Goal: Information Seeking & Learning: Learn about a topic

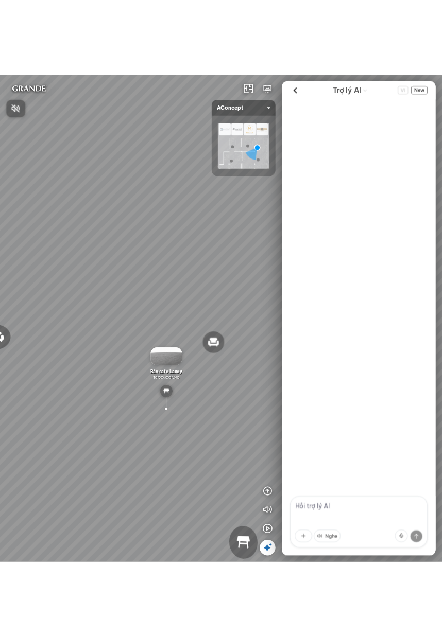
scroll to position [429, 0]
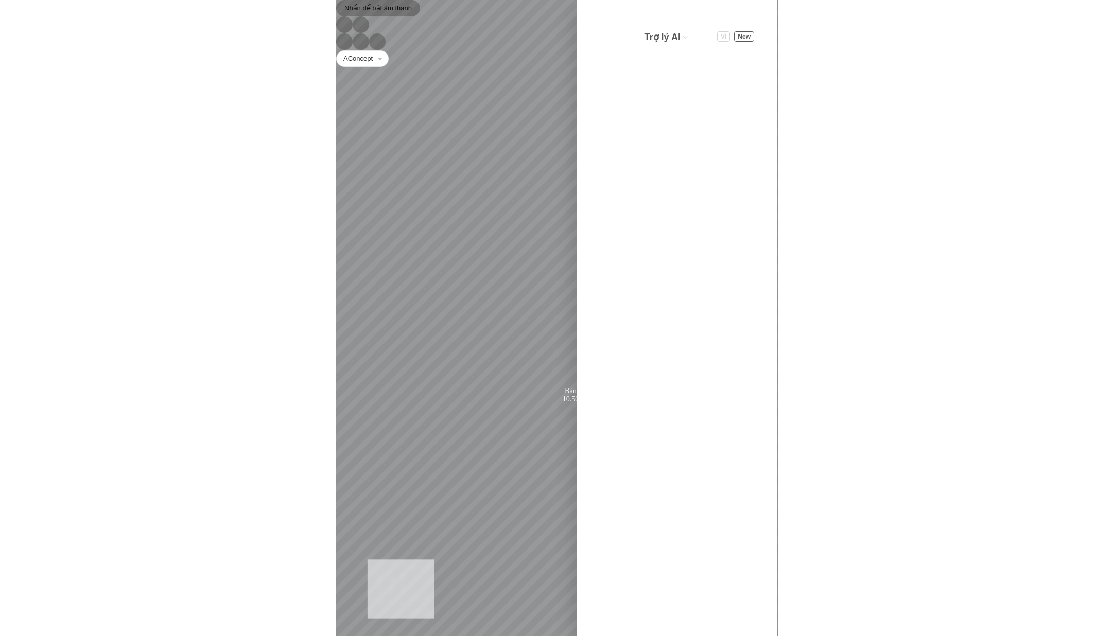
scroll to position [429, 0]
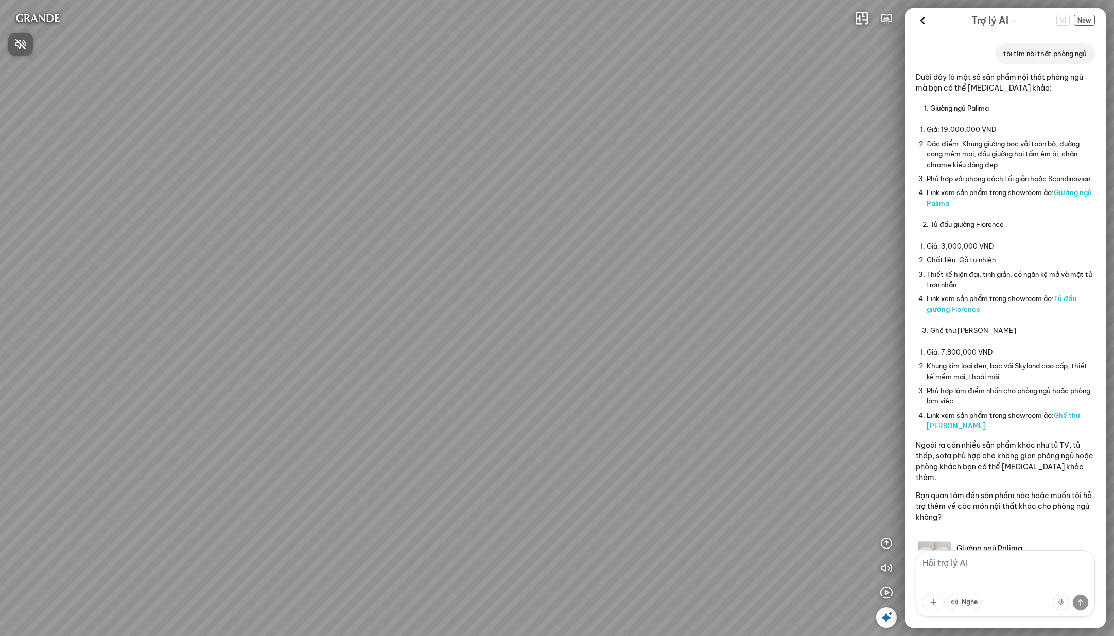
scroll to position [429, 0]
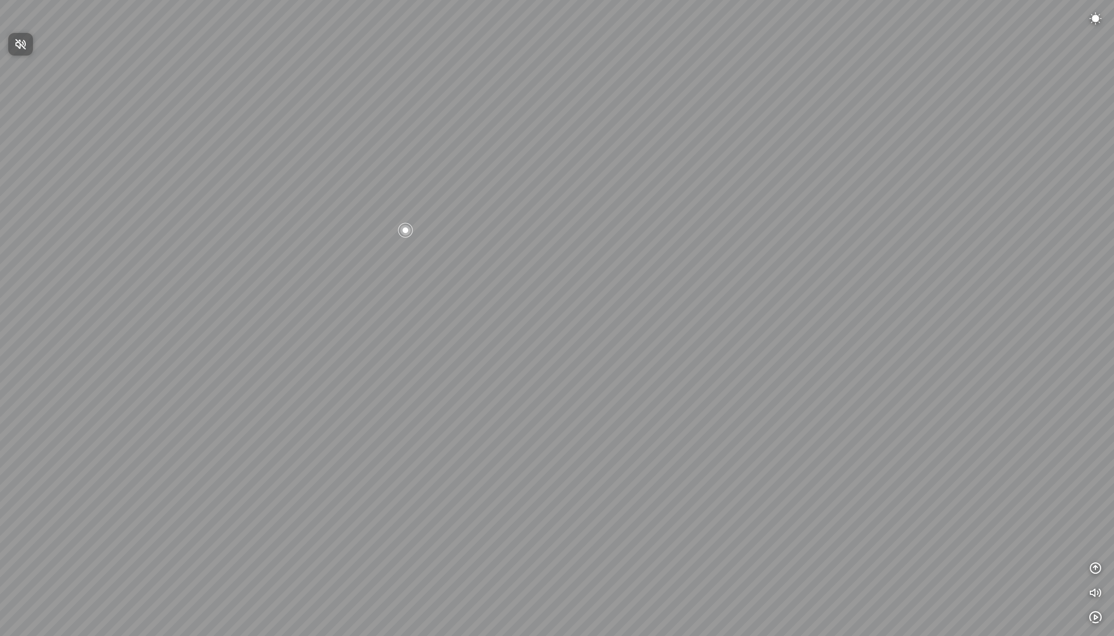
drag, startPoint x: 812, startPoint y: 174, endPoint x: 415, endPoint y: 127, distance: 399.7
click at [416, 127] on div at bounding box center [557, 318] width 1114 height 636
drag, startPoint x: 758, startPoint y: 202, endPoint x: 153, endPoint y: 128, distance: 609.4
click at [153, 128] on div at bounding box center [557, 318] width 1114 height 636
drag, startPoint x: 454, startPoint y: 193, endPoint x: 407, endPoint y: 362, distance: 175.5
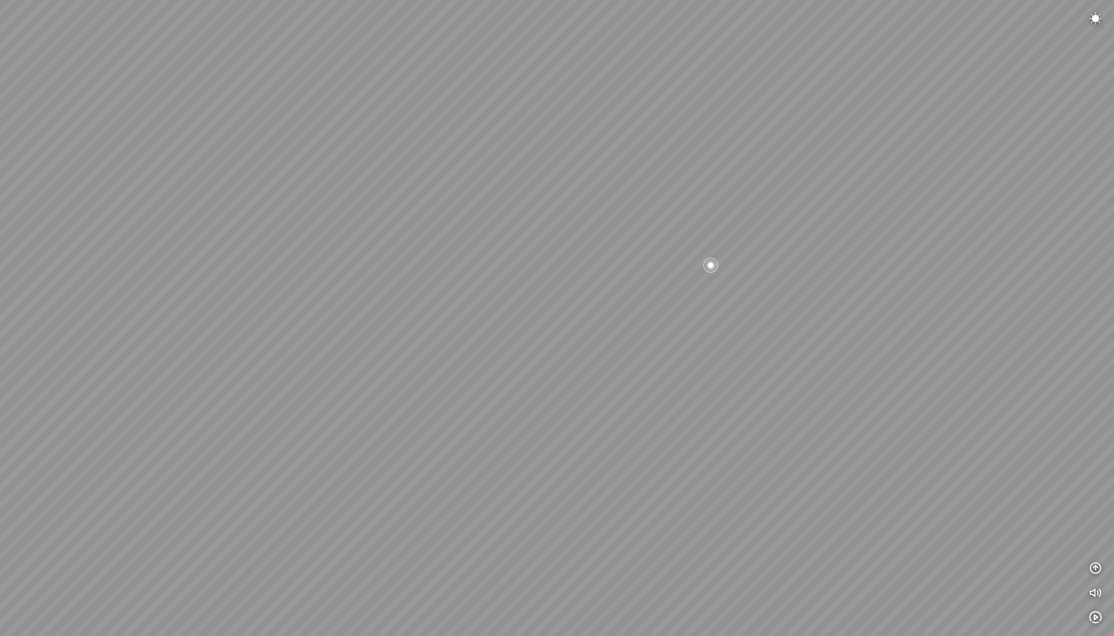
click at [407, 362] on div at bounding box center [557, 318] width 1114 height 636
drag, startPoint x: 697, startPoint y: 308, endPoint x: 591, endPoint y: 274, distance: 111.3
click at [613, 281] on div at bounding box center [557, 318] width 1114 height 636
click at [1101, 570] on button "button" at bounding box center [1095, 568] width 21 height 21
click at [1099, 417] on icon "button" at bounding box center [1095, 420] width 12 height 12
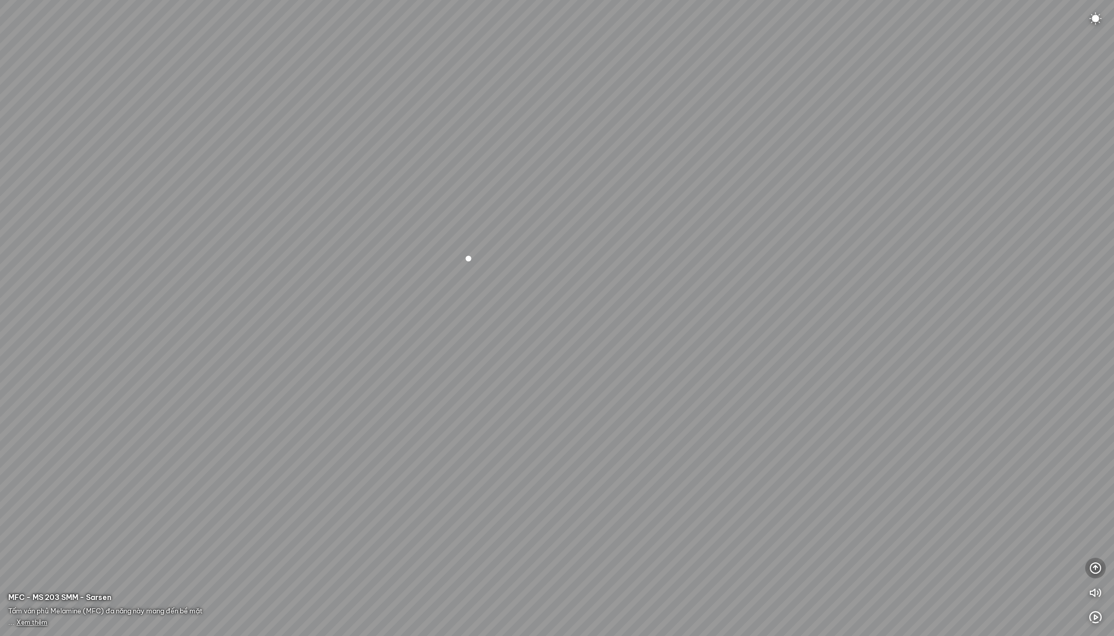
click at [1095, 565] on icon "button" at bounding box center [1095, 568] width 12 height 12
click at [1099, 422] on icon "button" at bounding box center [1095, 420] width 12 height 12
drag, startPoint x: 1060, startPoint y: 443, endPoint x: 808, endPoint y: 419, distance: 252.8
click at [808, 419] on div at bounding box center [557, 318] width 1114 height 636
drag, startPoint x: 757, startPoint y: 411, endPoint x: 1092, endPoint y: 417, distance: 335.1
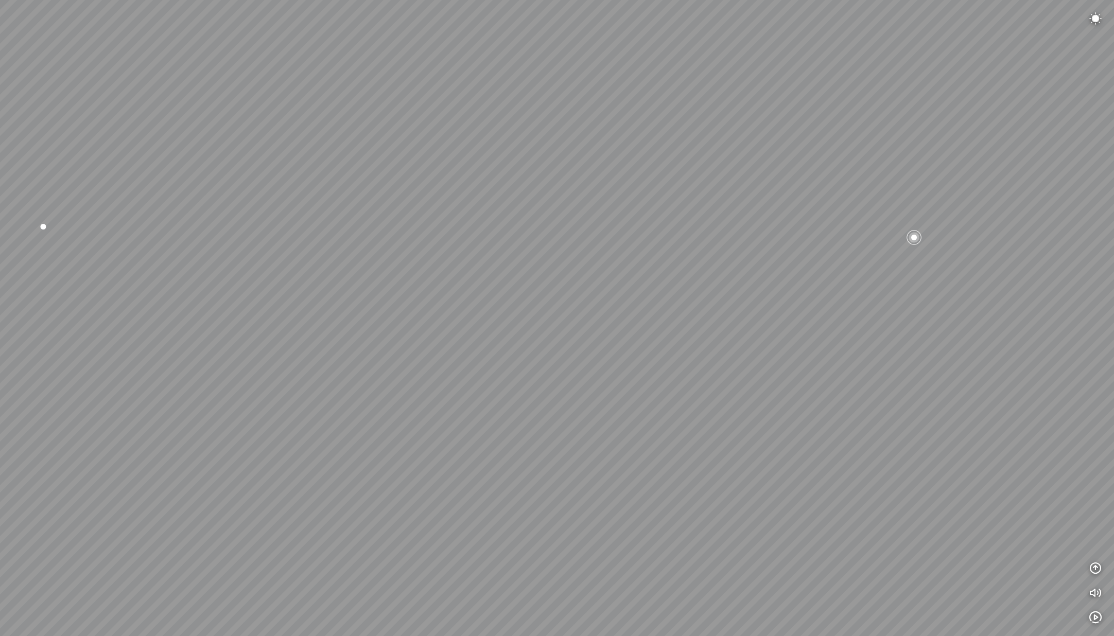
click at [1067, 418] on div at bounding box center [557, 318] width 1114 height 636
drag, startPoint x: 636, startPoint y: 370, endPoint x: 776, endPoint y: 369, distance: 139.5
click at [773, 369] on div at bounding box center [557, 318] width 1114 height 636
click at [1092, 567] on icon "button" at bounding box center [1095, 568] width 12 height 12
click at [1097, 424] on icon "button" at bounding box center [1095, 420] width 12 height 12
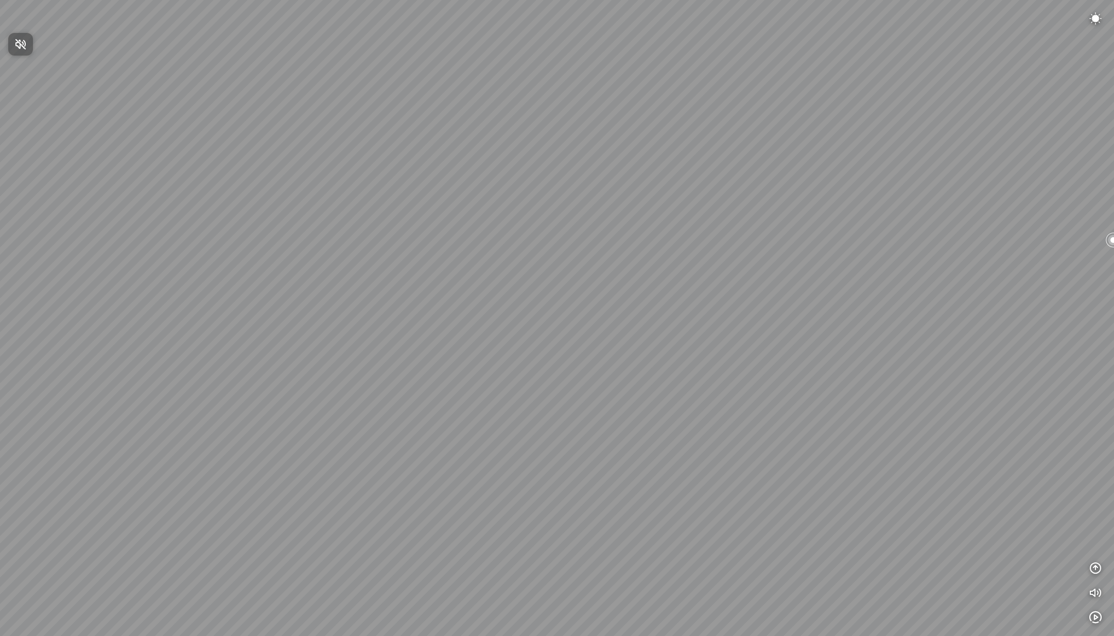
click at [1098, 570] on div at bounding box center [557, 318] width 1114 height 636
click at [1098, 570] on icon "button" at bounding box center [1095, 568] width 12 height 12
drag, startPoint x: 960, startPoint y: 426, endPoint x: 683, endPoint y: 409, distance: 278.5
click at [678, 410] on div at bounding box center [557, 318] width 1114 height 636
drag, startPoint x: 688, startPoint y: 410, endPoint x: 967, endPoint y: 418, distance: 279.1
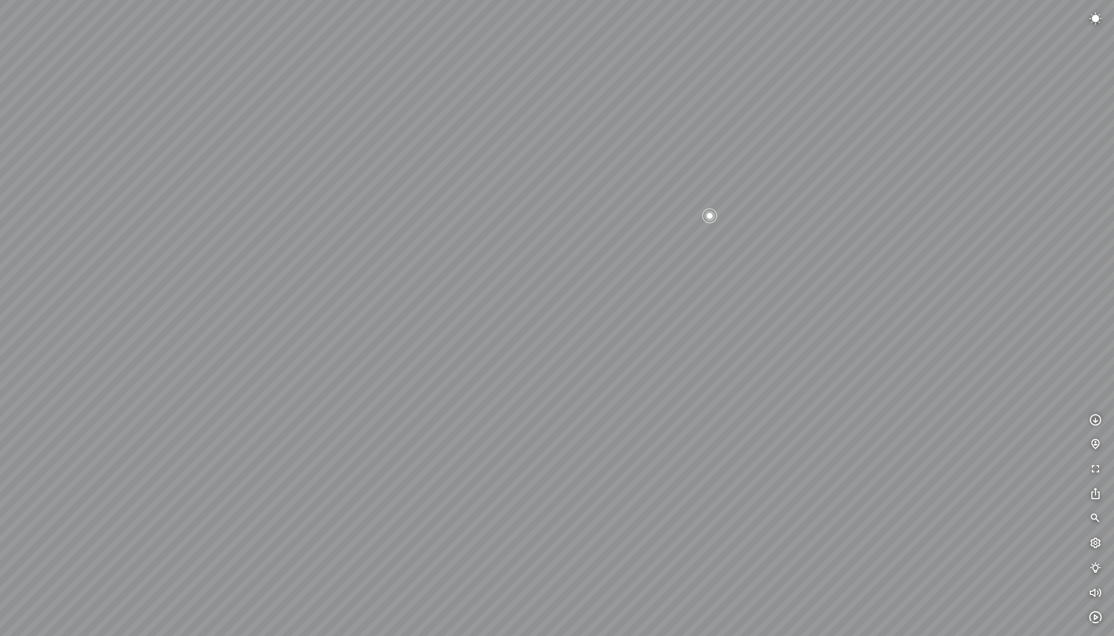
click at [965, 418] on div at bounding box center [557, 318] width 1114 height 636
drag, startPoint x: 727, startPoint y: 410, endPoint x: 887, endPoint y: 434, distance: 161.8
click at [882, 432] on div at bounding box center [557, 318] width 1114 height 636
drag, startPoint x: 817, startPoint y: 430, endPoint x: 856, endPoint y: 438, distance: 40.5
click at [856, 438] on div at bounding box center [557, 318] width 1114 height 636
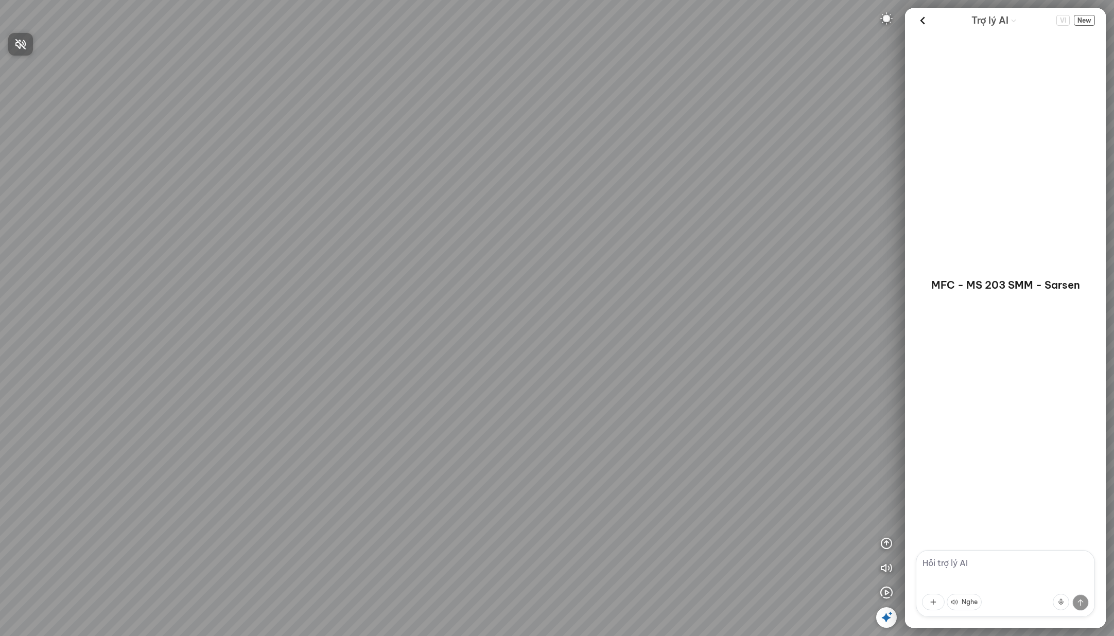
drag, startPoint x: 992, startPoint y: 570, endPoint x: 995, endPoint y: 564, distance: 6.9
click at [992, 570] on div at bounding box center [557, 318] width 1114 height 636
click at [996, 561] on textarea at bounding box center [1005, 583] width 179 height 67
click at [968, 554] on textarea at bounding box center [1005, 583] width 179 height 67
paste textarea "ánh sáng ban đêm"
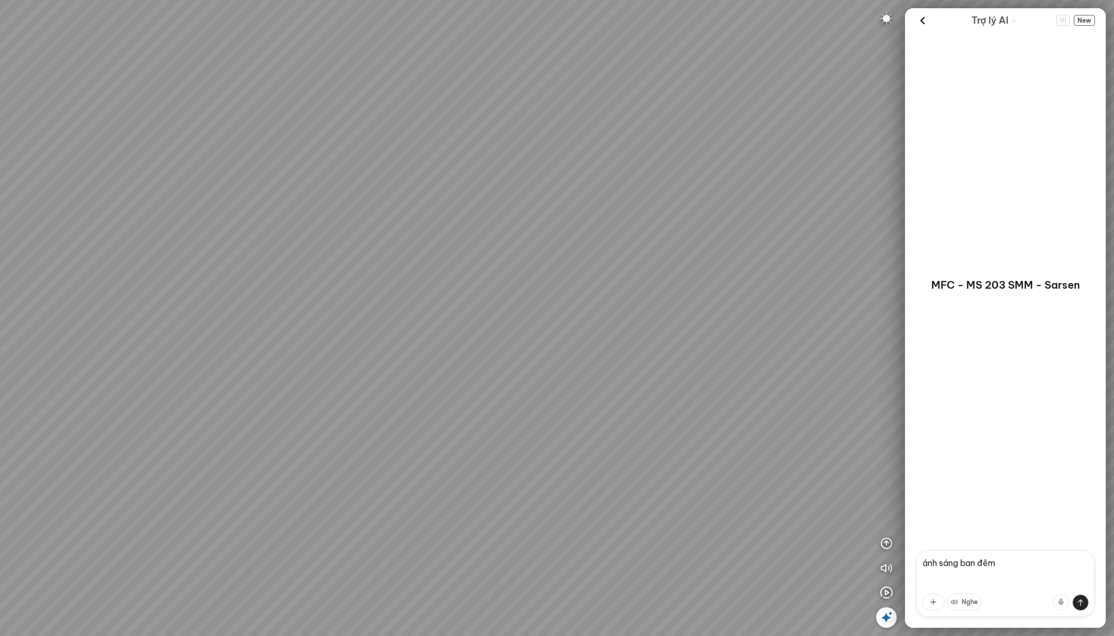
type textarea "ánh sáng ban đêm"
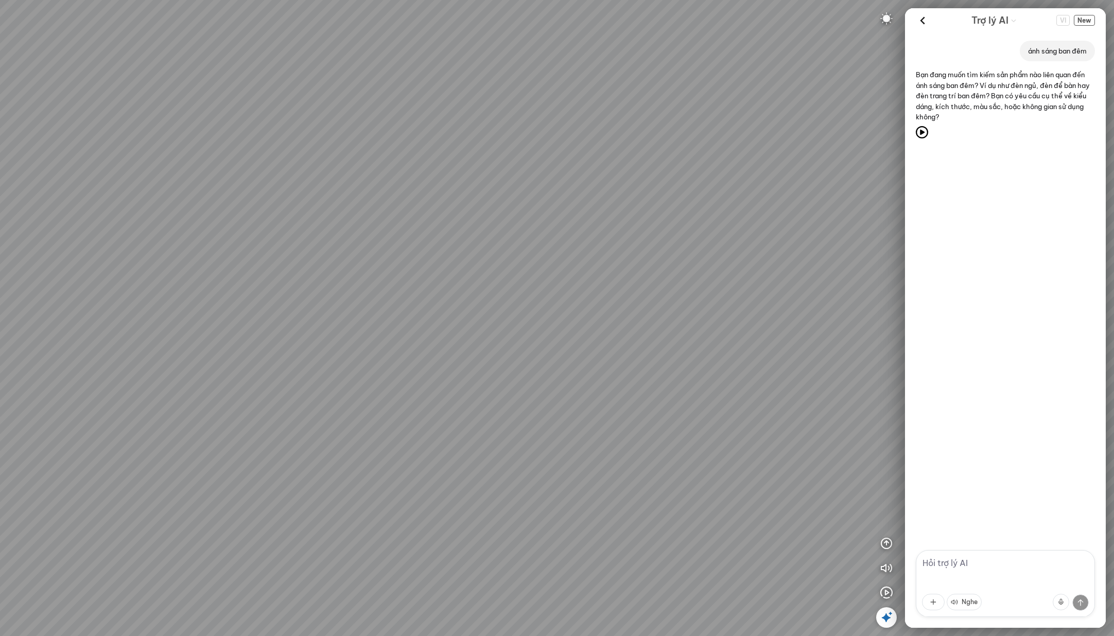
click at [982, 254] on div "ánh sáng ban đêm Bạn đang muốn tìm kiếm sản phẩm nào liên quan đến ánh sáng ban…" at bounding box center [1005, 291] width 201 height 518
drag, startPoint x: 491, startPoint y: 364, endPoint x: 217, endPoint y: 330, distance: 275.5
click at [225, 333] on div at bounding box center [557, 318] width 1114 height 636
click at [1010, 572] on textarea at bounding box center [1005, 583] width 179 height 67
type textarea "sản phẩm trong to"
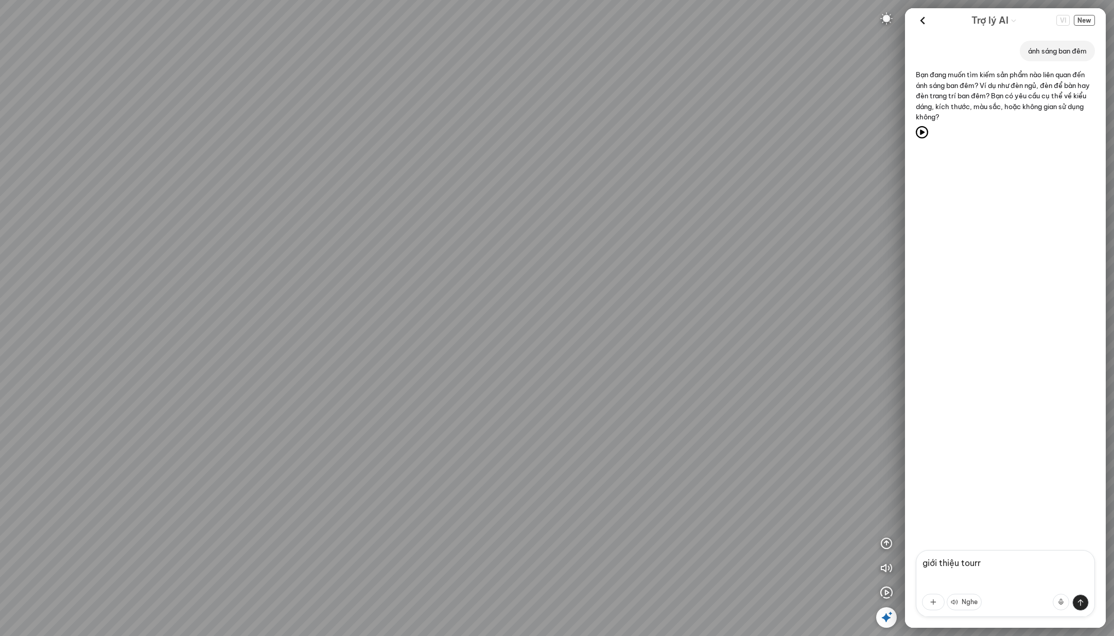
type textarea "giới thiệu tour"
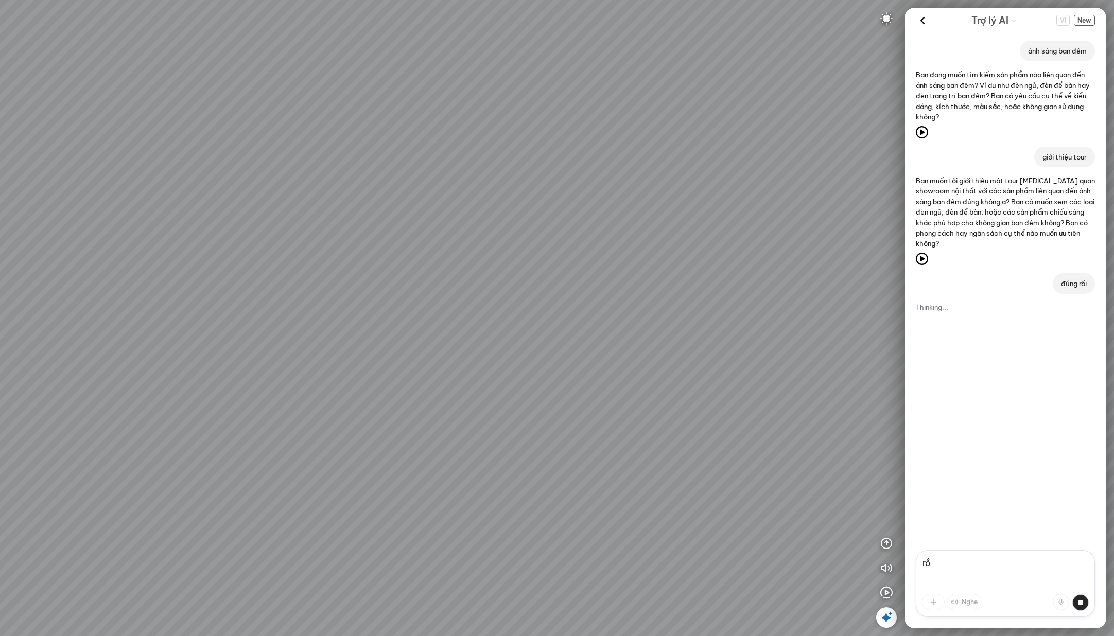
type textarea "r"
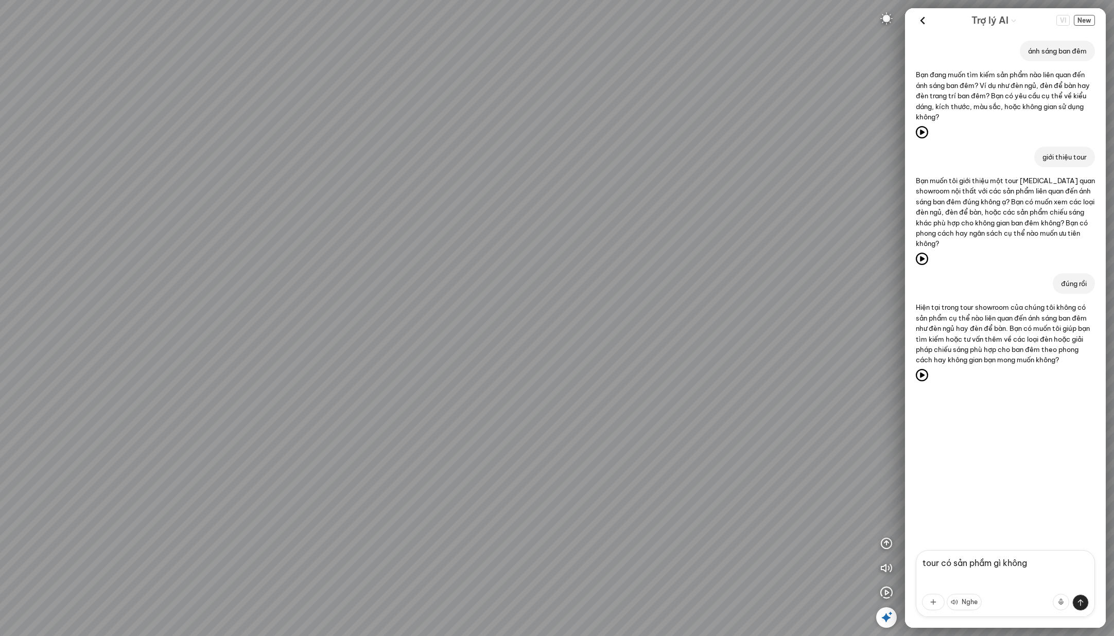
type textarea "tour có sản phầm gì không?"
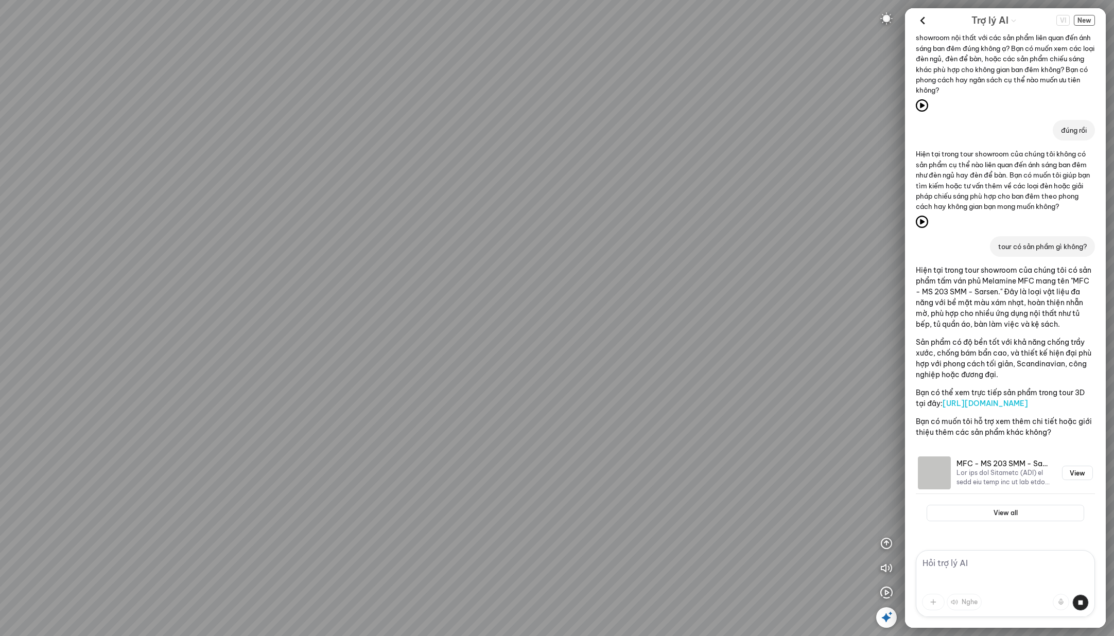
scroll to position [242, 0]
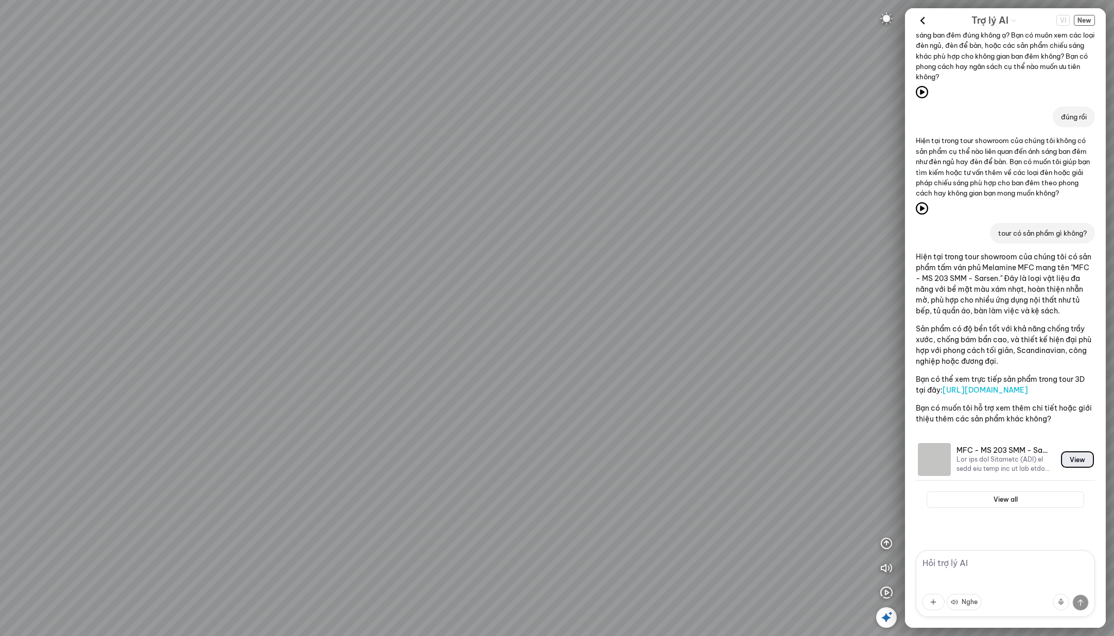
click at [1062, 460] on button "View" at bounding box center [1077, 459] width 31 height 14
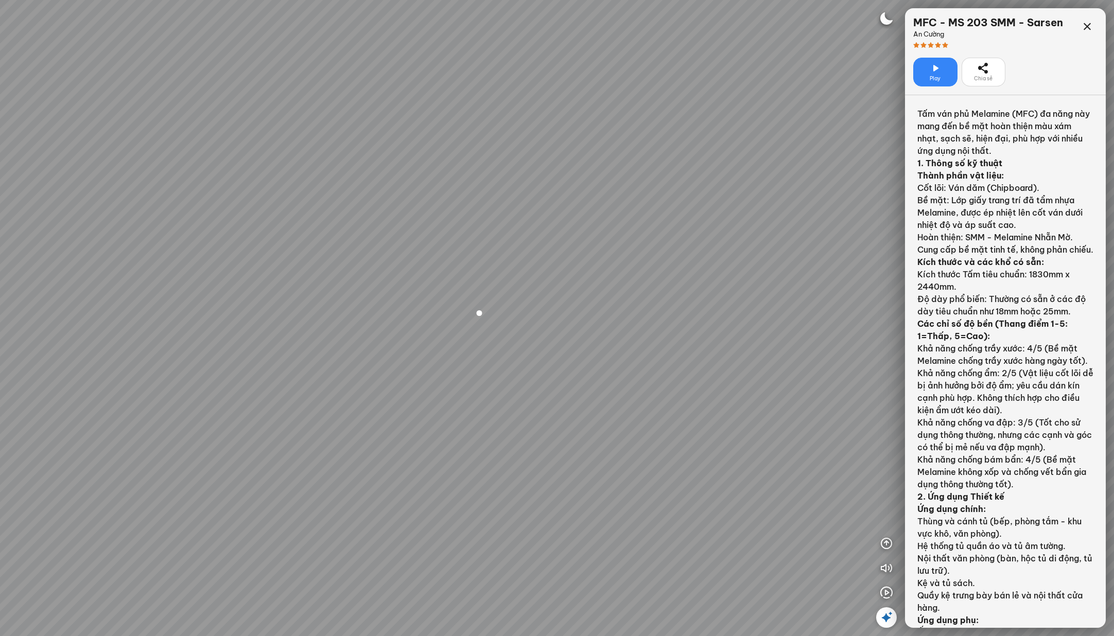
scroll to position [4404, 0]
click at [1089, 28] on icon at bounding box center [1087, 27] width 12 height 12
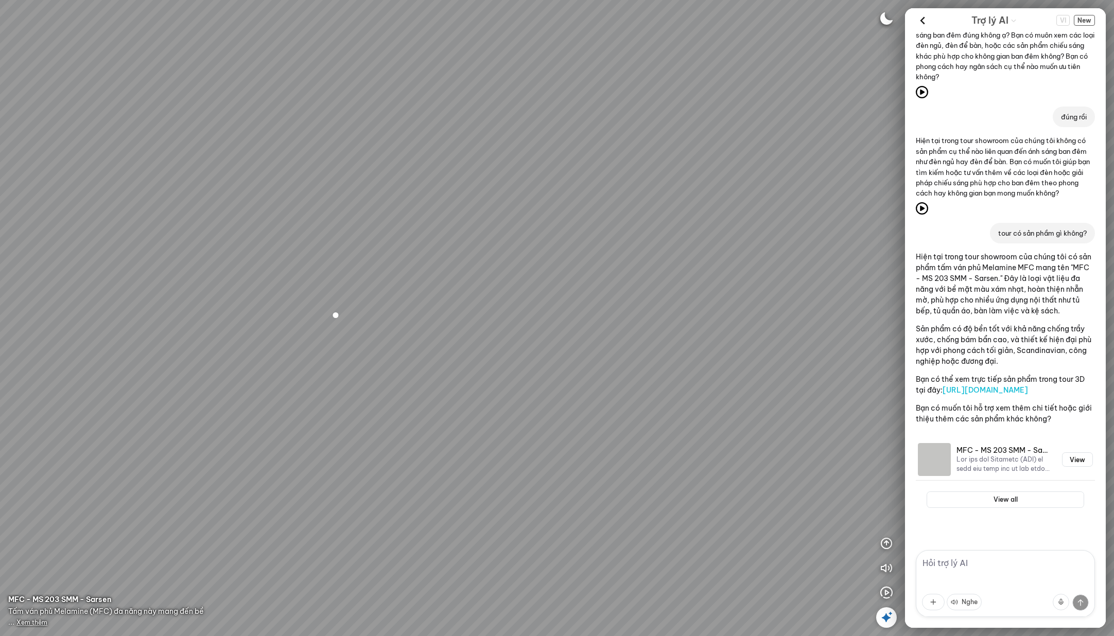
scroll to position [242, 0]
click at [974, 576] on textarea at bounding box center [1005, 583] width 179 height 67
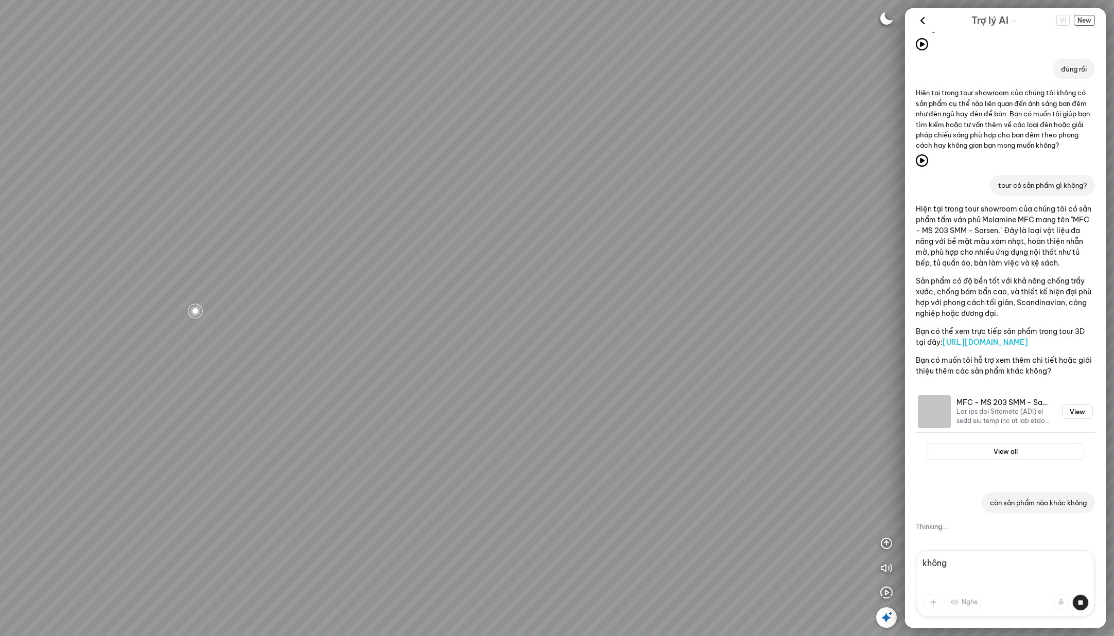
scroll to position [290, 0]
type textarea "k"
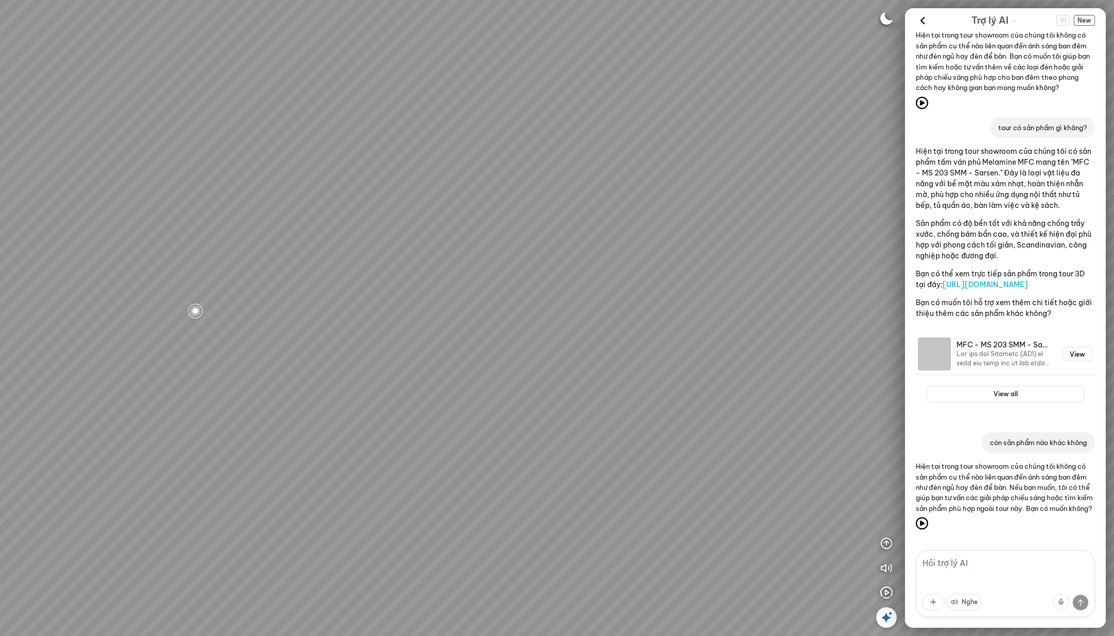
scroll to position [292, 0]
drag, startPoint x: 732, startPoint y: 241, endPoint x: 483, endPoint y: 217, distance: 250.3
click at [483, 217] on div "MFC - MS 203 SMM - Sarsen MFC - MS 203 SMM - Sarsen" at bounding box center [557, 318] width 1114 height 636
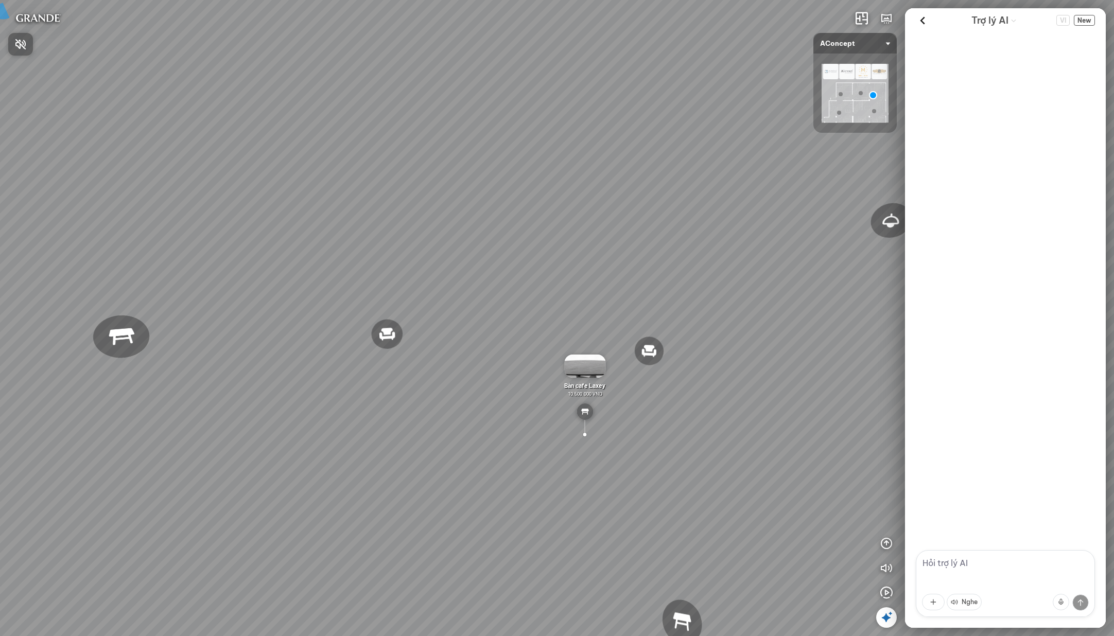
scroll to position [429, 0]
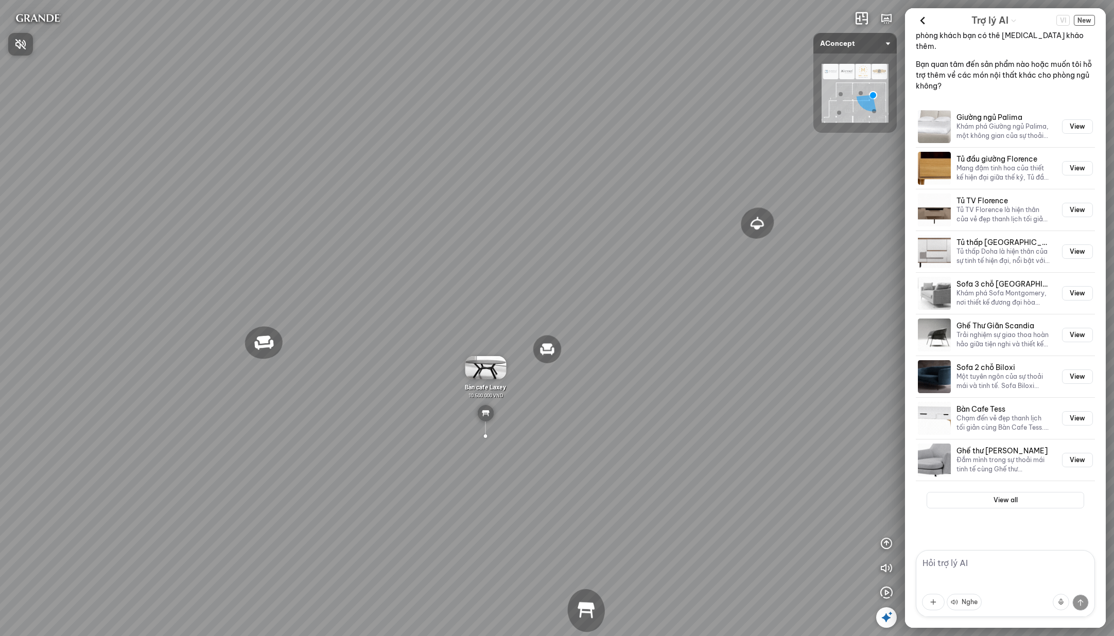
drag, startPoint x: 618, startPoint y: 513, endPoint x: 653, endPoint y: 503, distance: 36.2
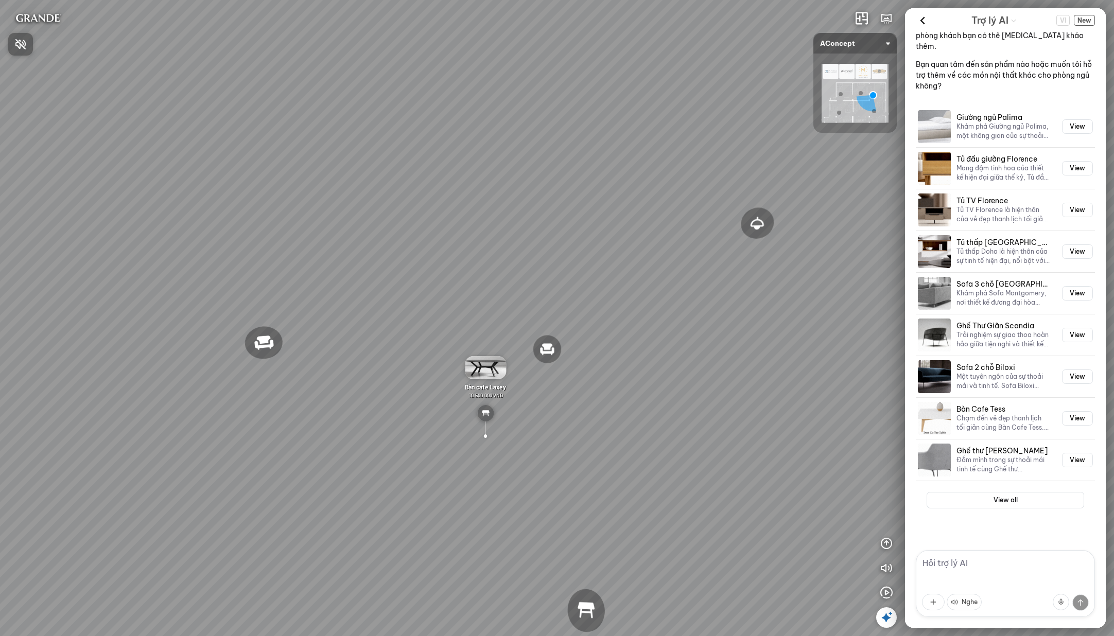
click at [653, 503] on div at bounding box center [557, 318] width 1114 height 636
click at [1089, 21] on span "New" at bounding box center [1084, 20] width 21 height 11
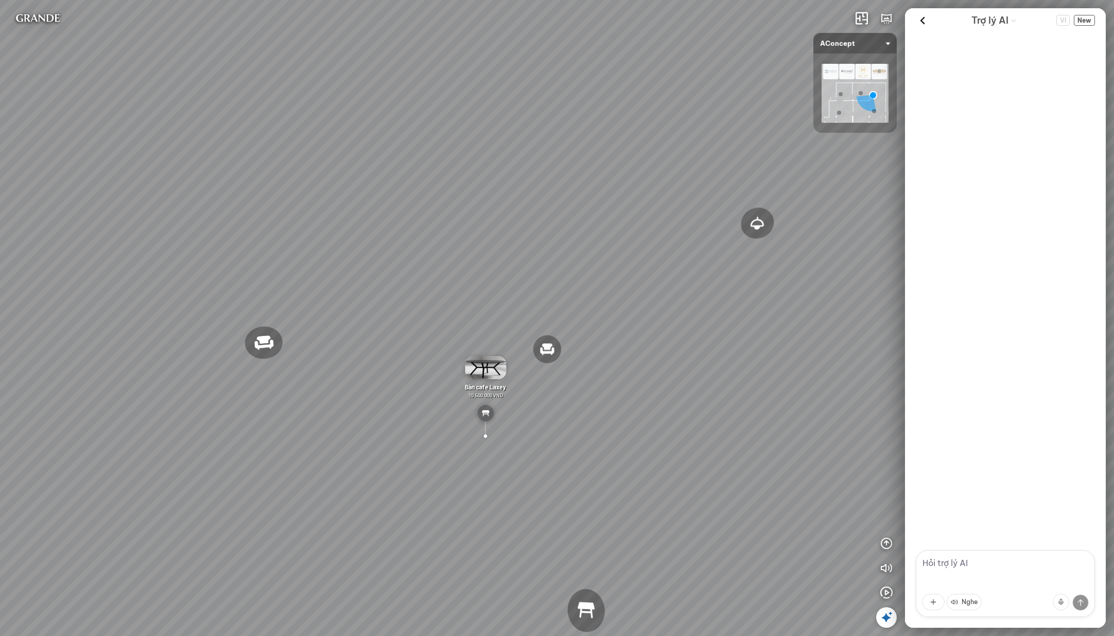
click at [977, 563] on textarea at bounding box center [1005, 583] width 179 height 67
type textarea "c"
type textarea "s"
type textarea "giới thiệu giúp tôi"
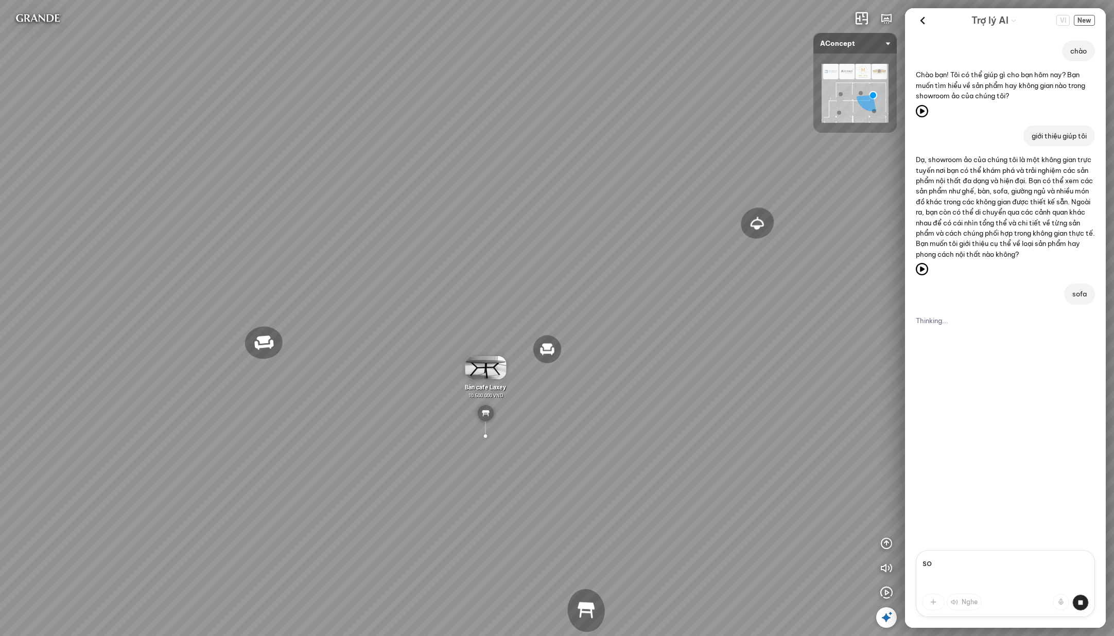
type textarea "s"
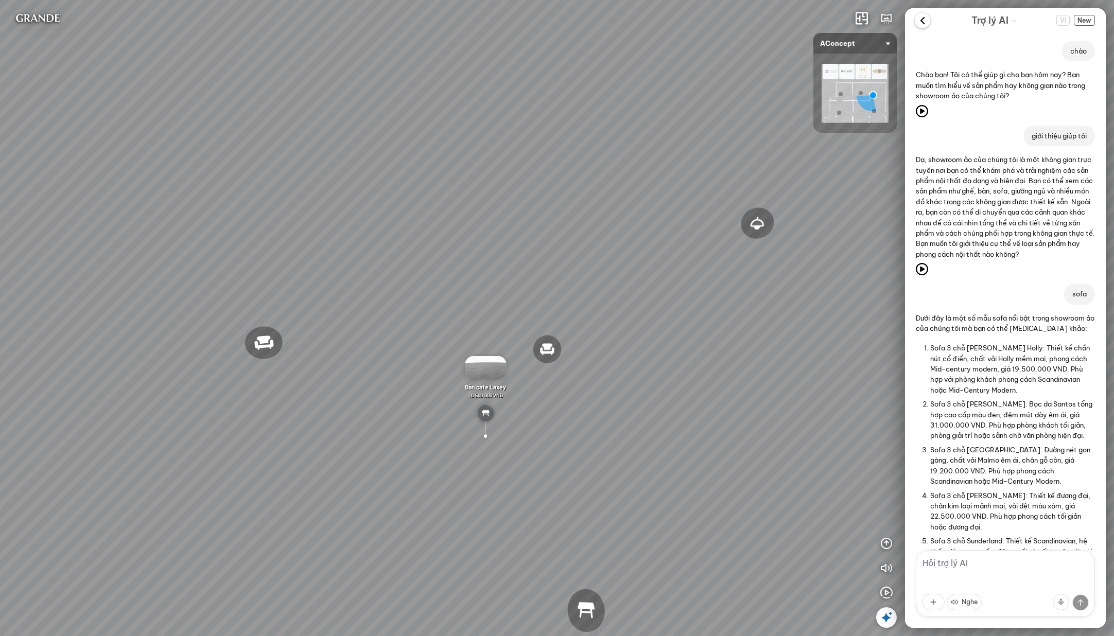
click at [921, 13] on icon at bounding box center [922, 20] width 15 height 15
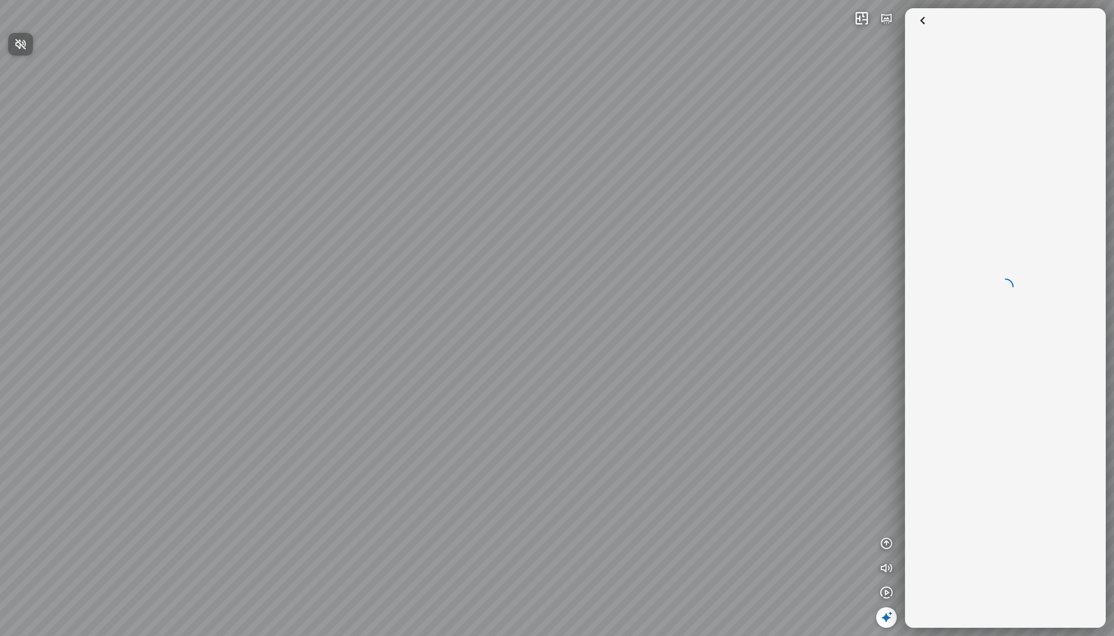
click at [892, 302] on div at bounding box center [557, 318] width 1114 height 636
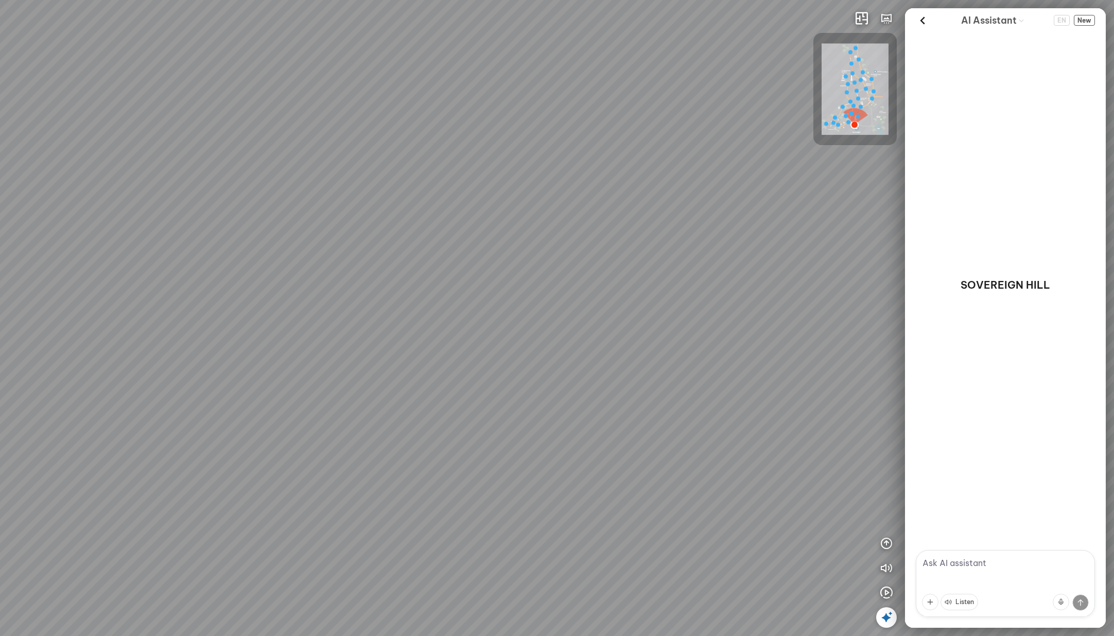
click at [1000, 568] on textarea at bounding box center [1005, 583] width 179 height 67
type textarea "hi, I want to explore here"
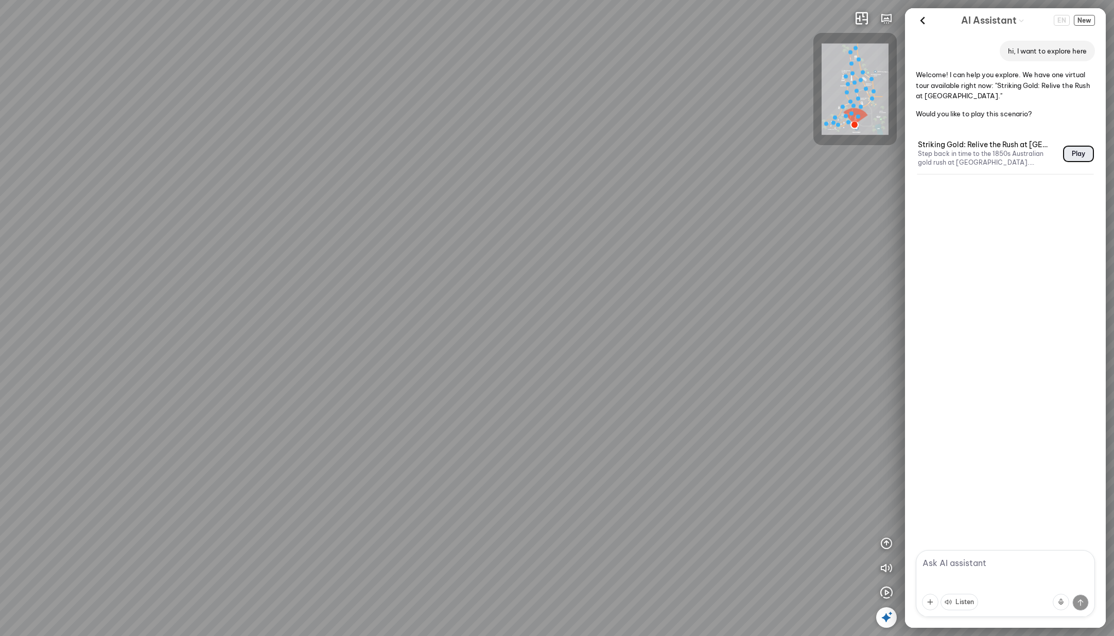
click at [1078, 152] on button "Play" at bounding box center [1078, 154] width 29 height 14
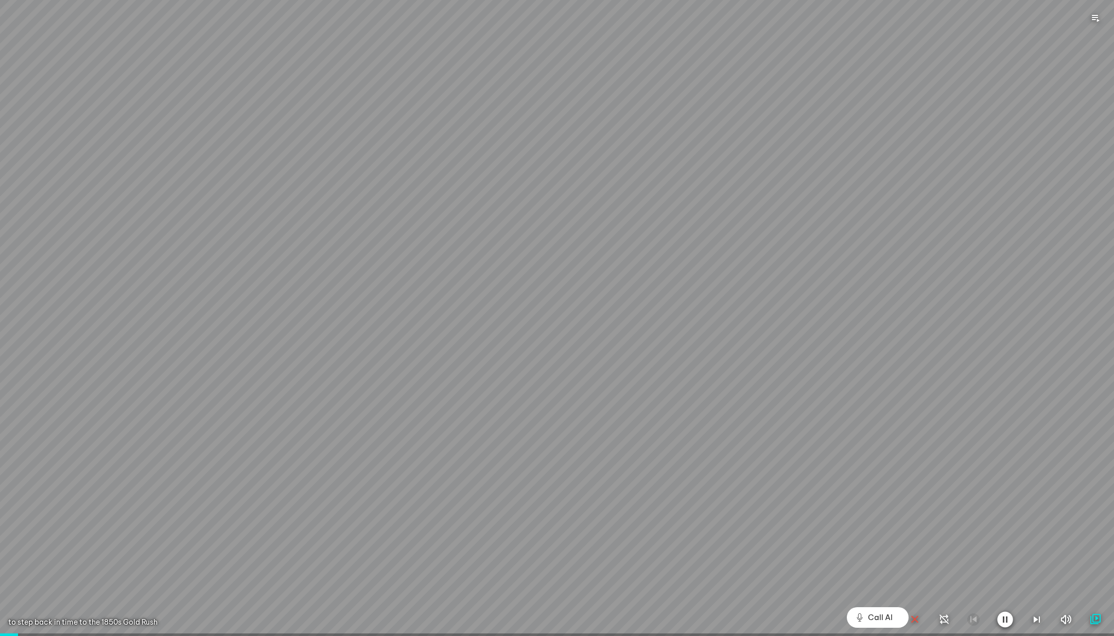
click at [913, 621] on icon "button" at bounding box center [914, 620] width 12 height 12
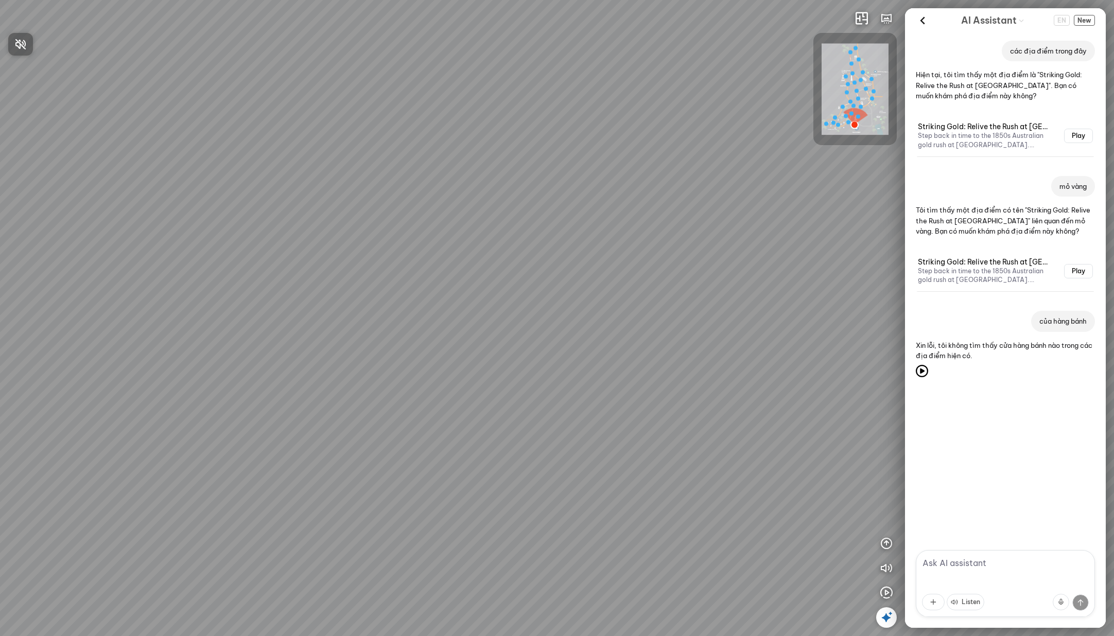
click at [1003, 563] on div at bounding box center [557, 318] width 1114 height 636
click at [1079, 22] on span "New" at bounding box center [1084, 20] width 21 height 11
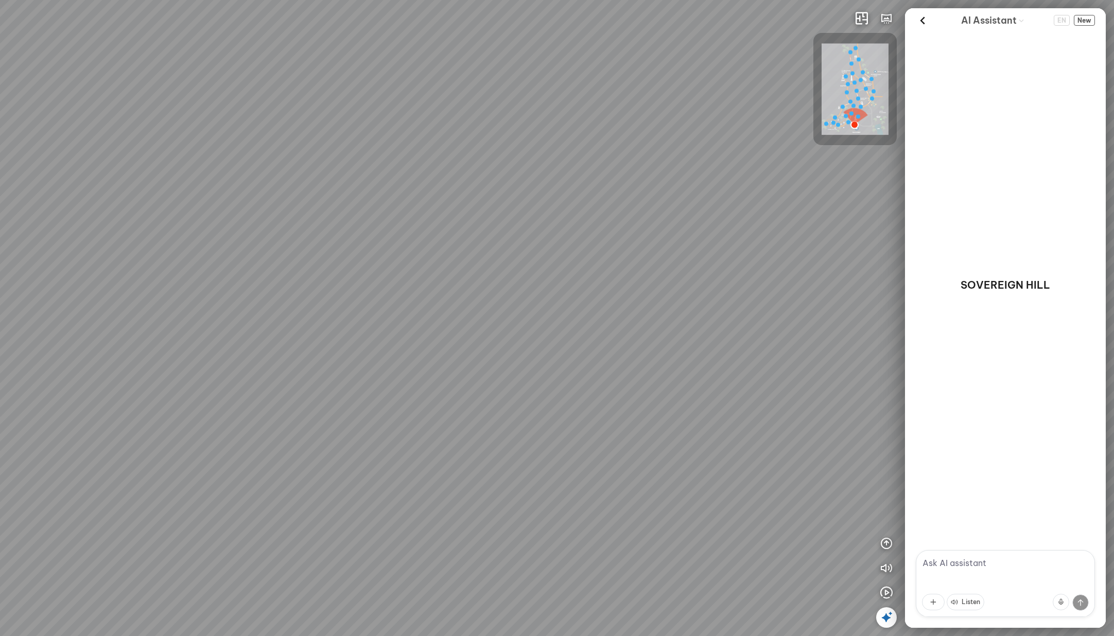
click at [989, 561] on textarea at bounding box center [1005, 583] width 179 height 67
type textarea "I am looking for bakery store"
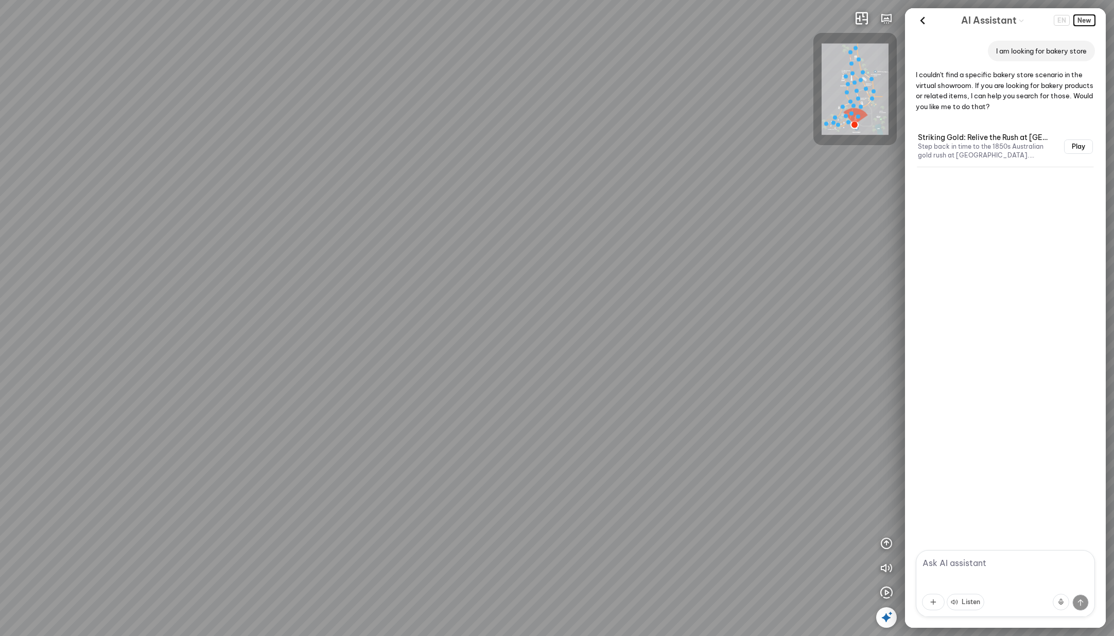
click at [1079, 19] on span "New" at bounding box center [1084, 20] width 21 height 11
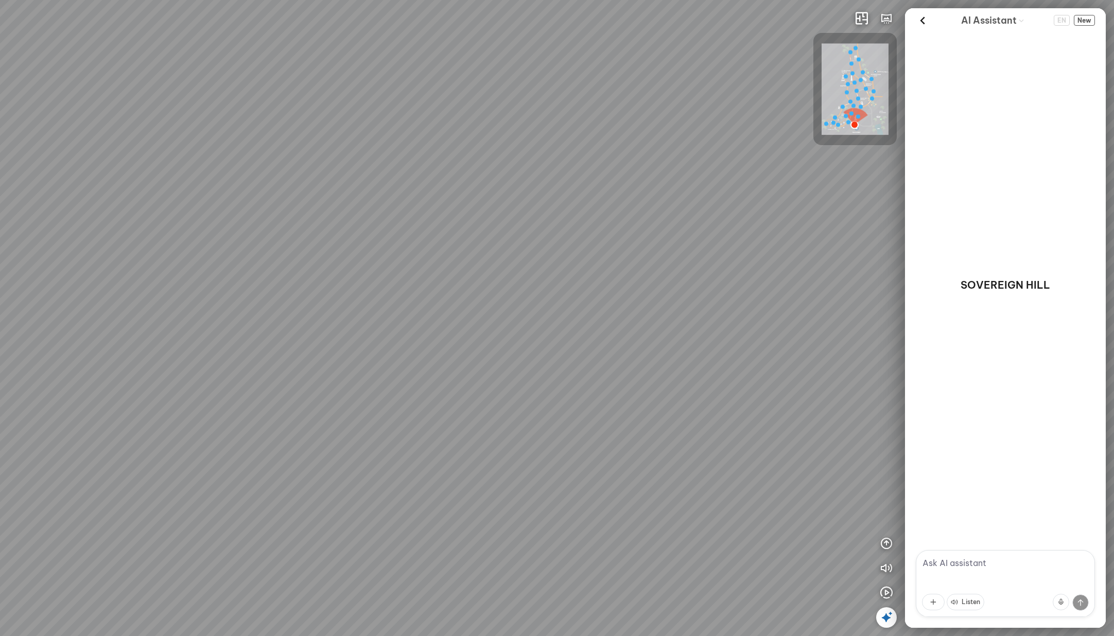
click at [994, 565] on textarea at bounding box center [1005, 583] width 179 height 67
type textarea "I am looking barkery store"
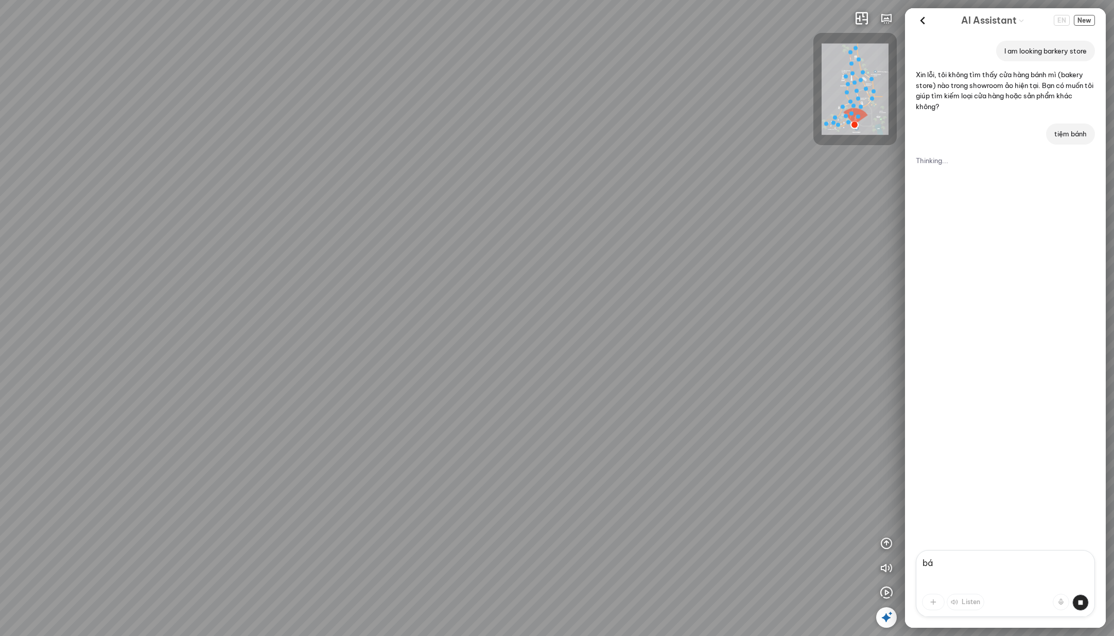
type textarea "b"
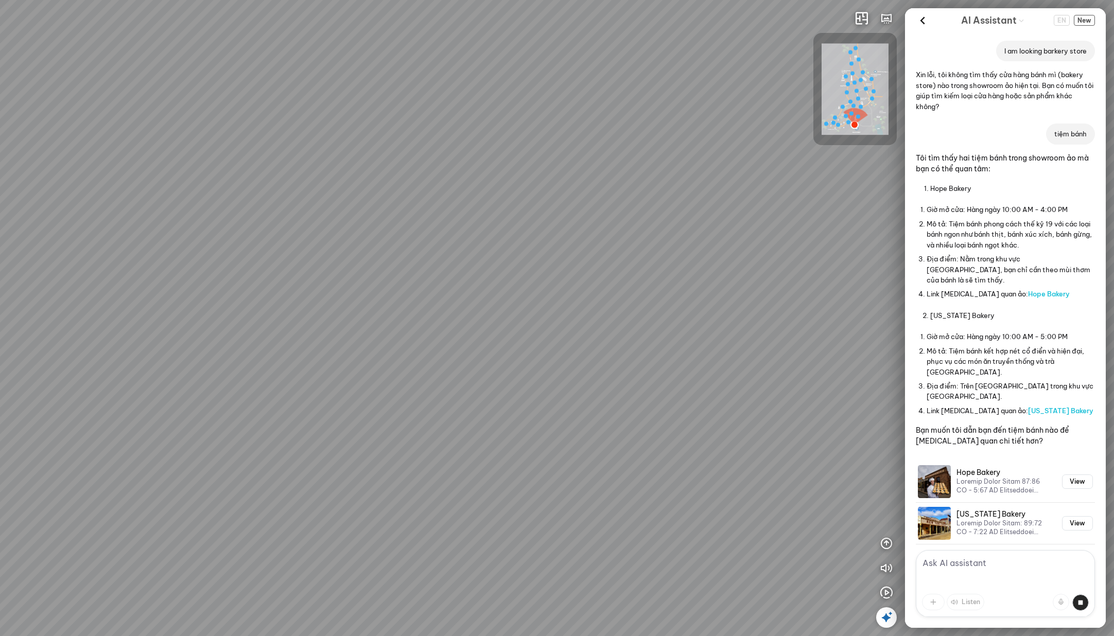
scroll to position [53, 0]
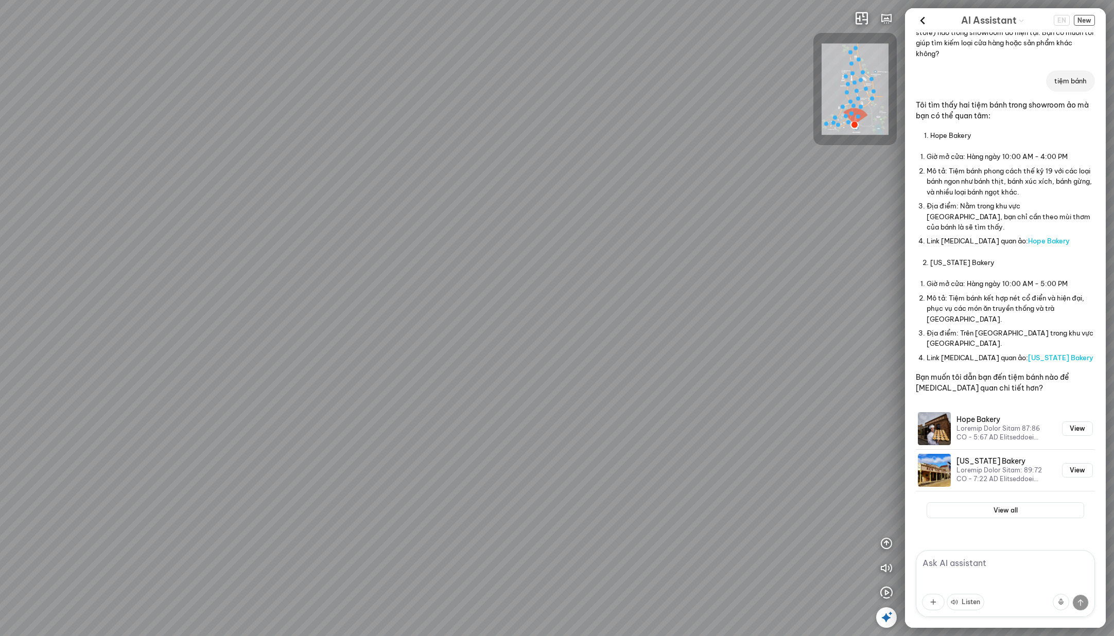
type textarea "j"
type textarea "tôi muốn khám phá nơi đây"
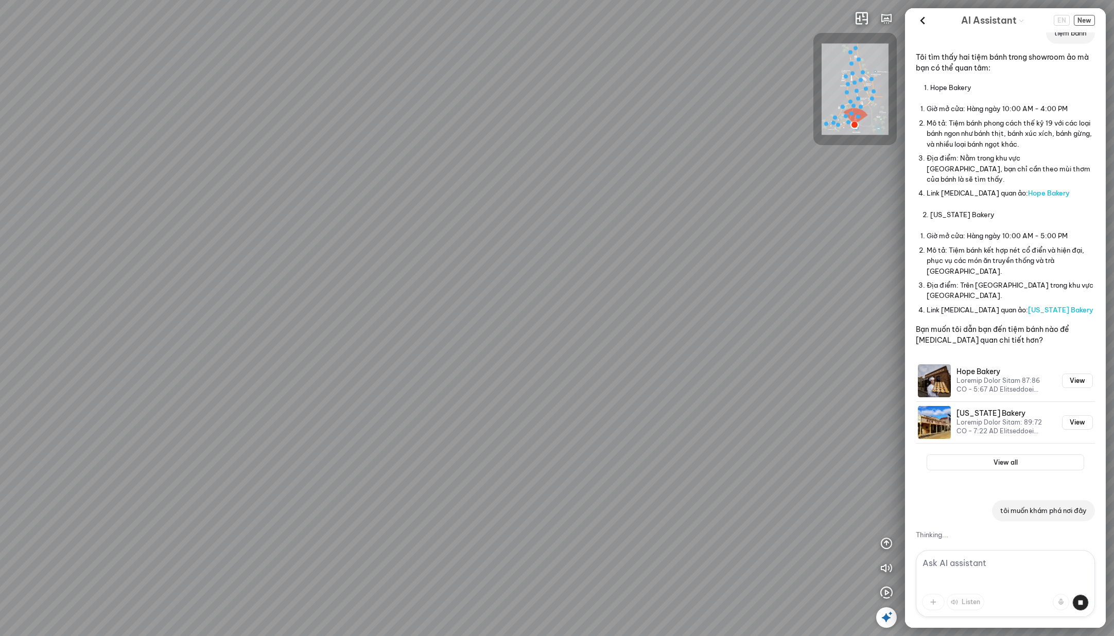
scroll to position [90, 0]
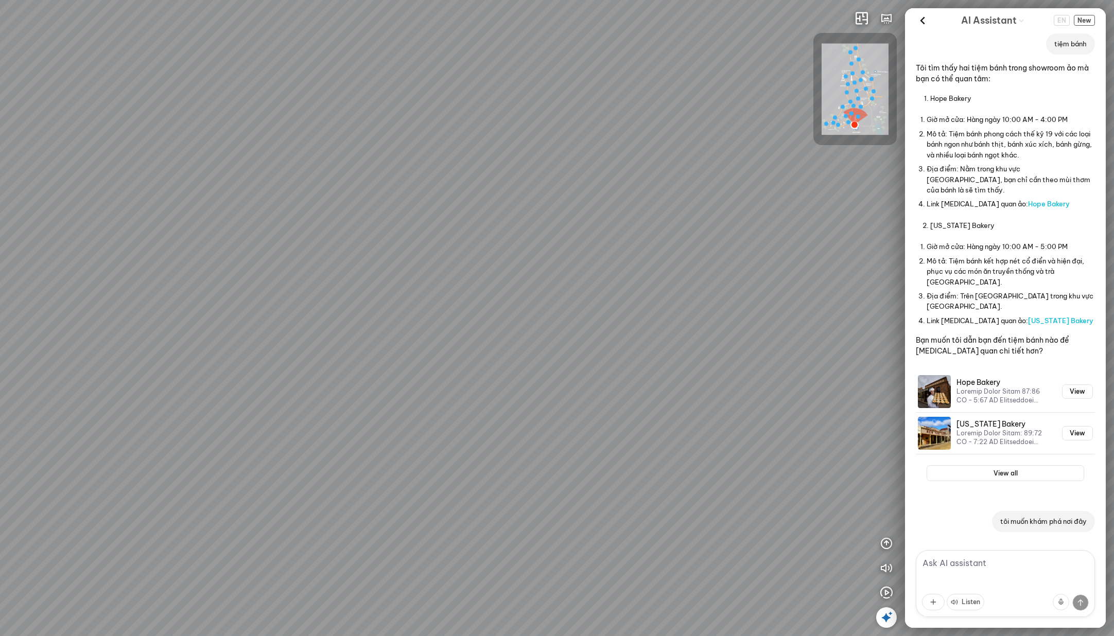
click at [1025, 563] on textarea at bounding box center [1005, 583] width 179 height 67
paste textarea "tôi muốn khám phá nơi đây"
type textarea "tôi muốn khám phá nơi đây"
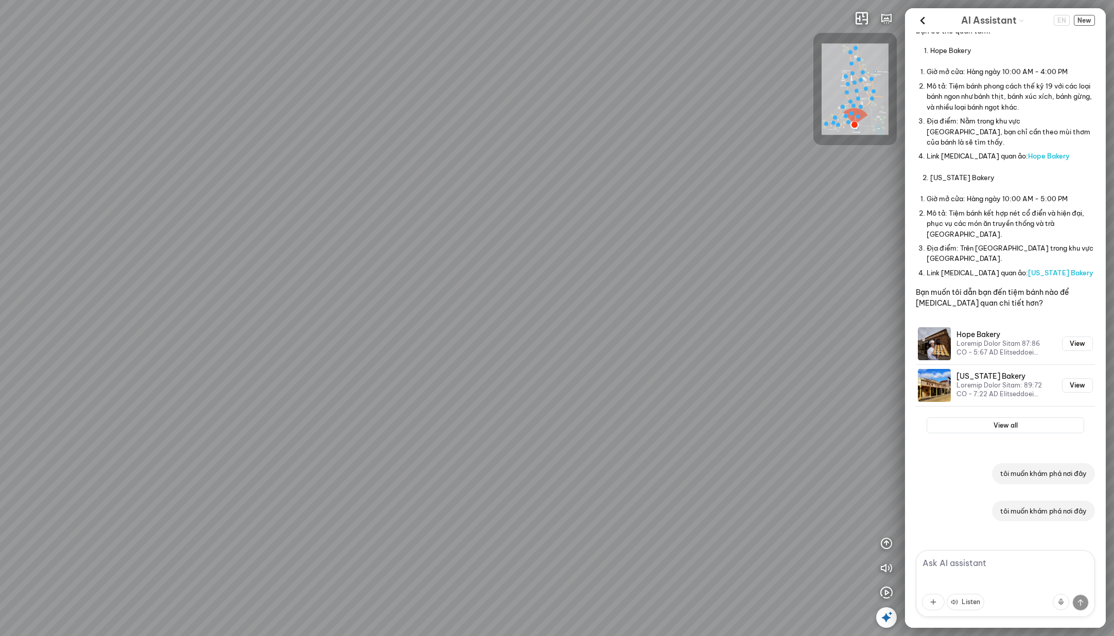
scroll to position [128, 0]
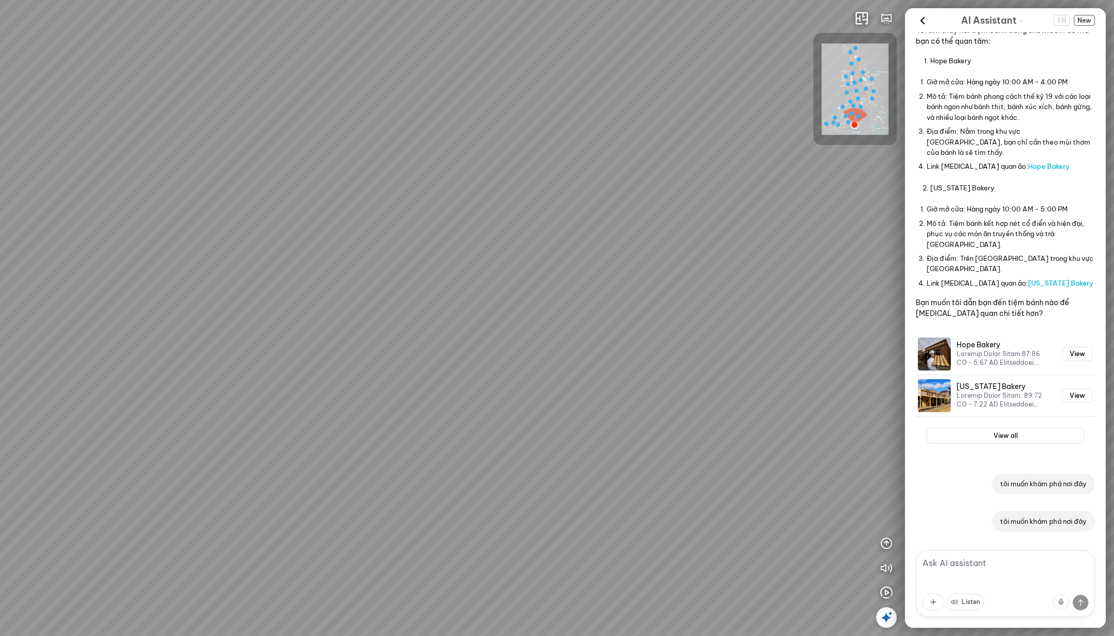
click at [1043, 571] on textarea at bounding box center [1005, 583] width 179 height 67
type textarea "c"
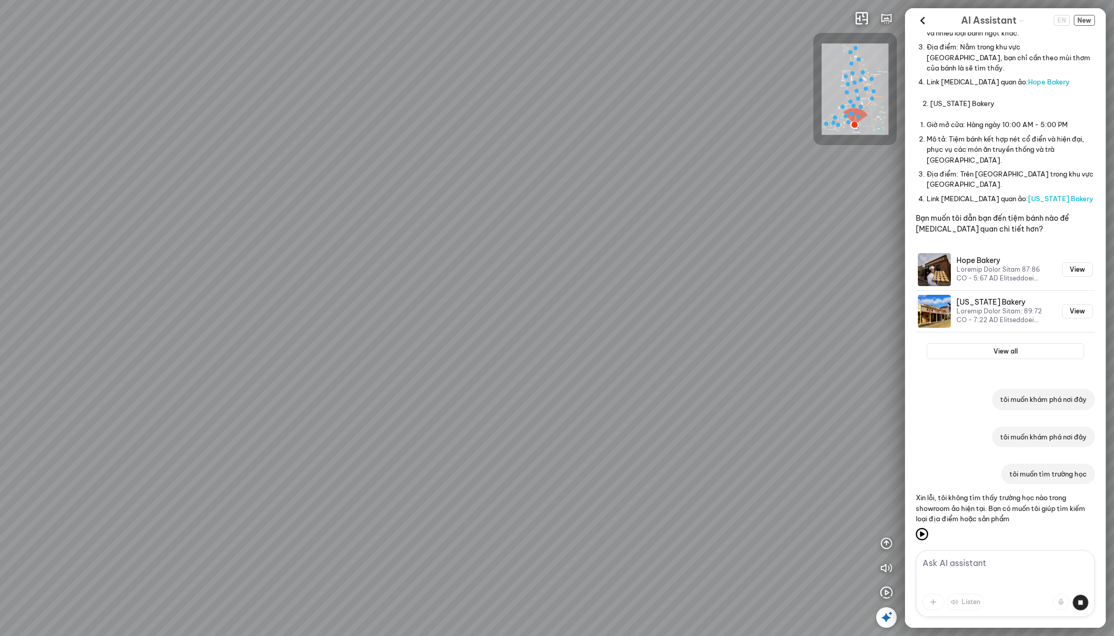
scroll to position [200, 0]
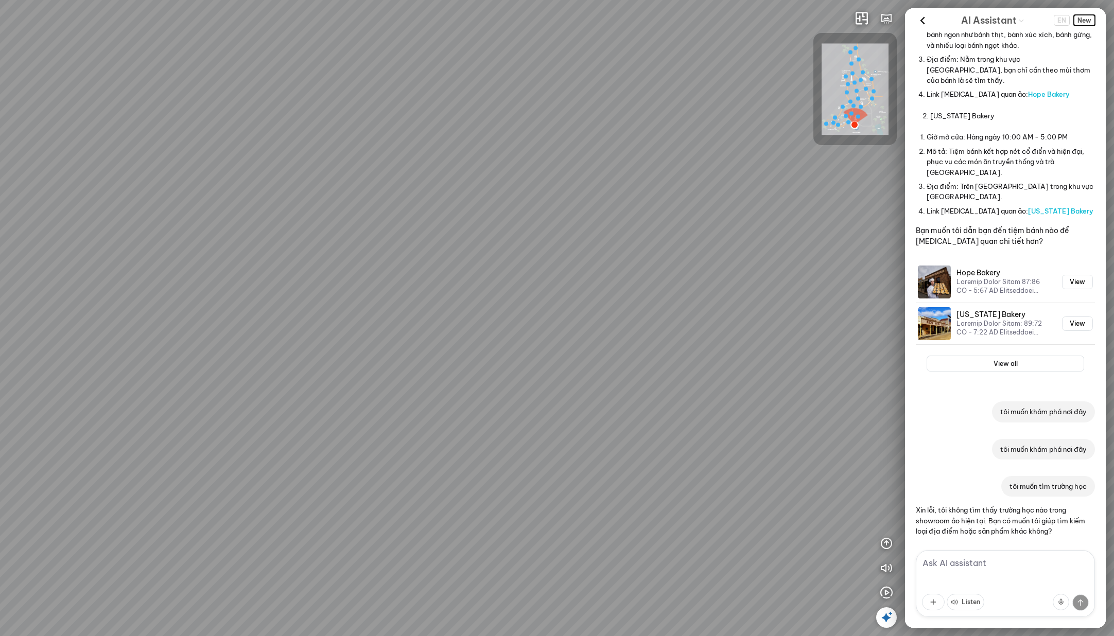
click at [1088, 20] on span "New" at bounding box center [1084, 20] width 21 height 11
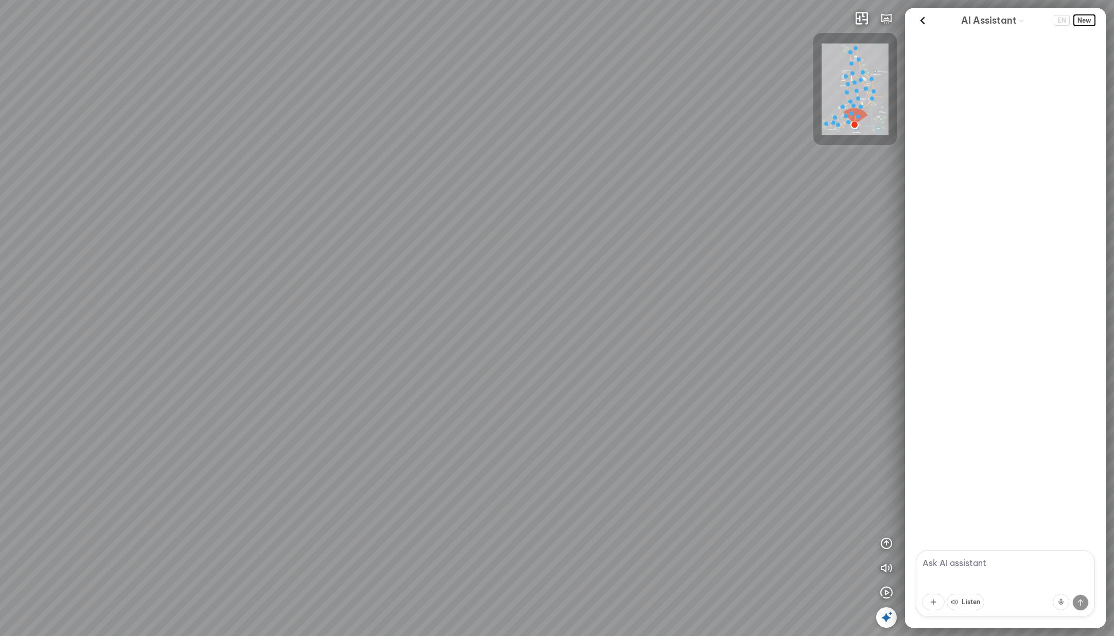
scroll to position [0, 0]
click at [984, 573] on textarea at bounding box center [1005, 583] width 179 height 67
type textarea "I am looking for bakery store"
click at [969, 568] on textarea at bounding box center [1005, 583] width 179 height 67
type textarea "bakery please"
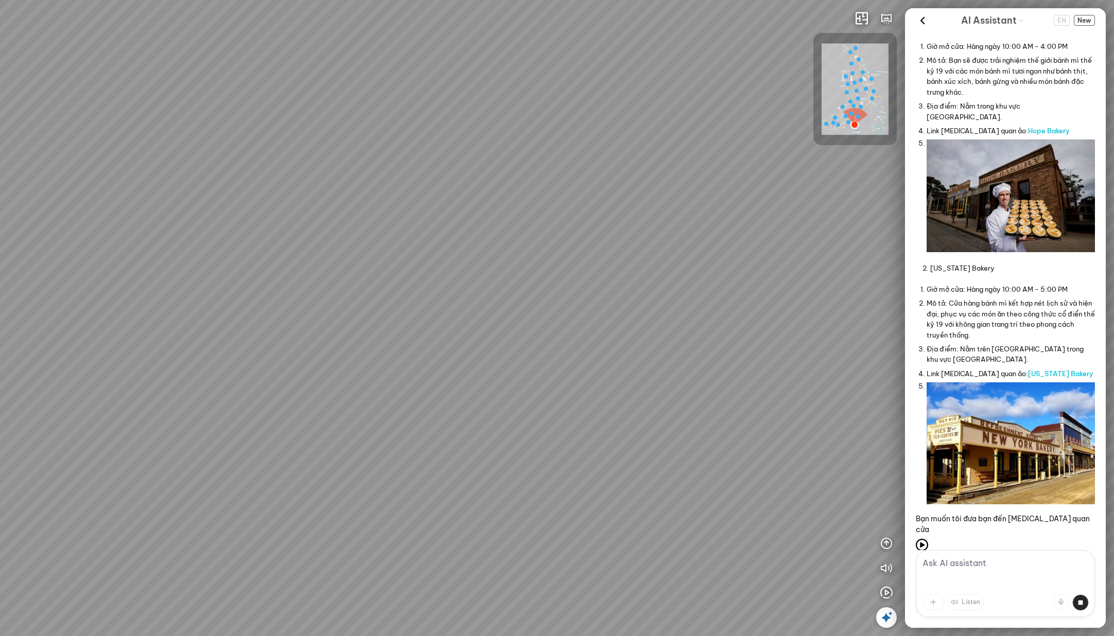
scroll to position [294, 0]
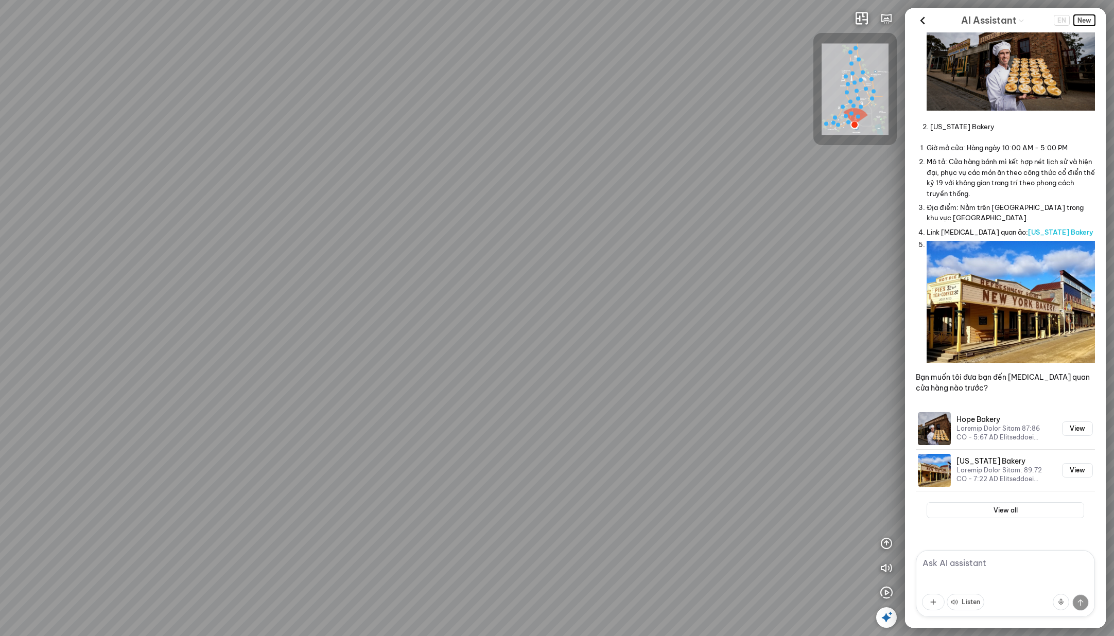
click at [1086, 24] on span "New" at bounding box center [1084, 20] width 21 height 11
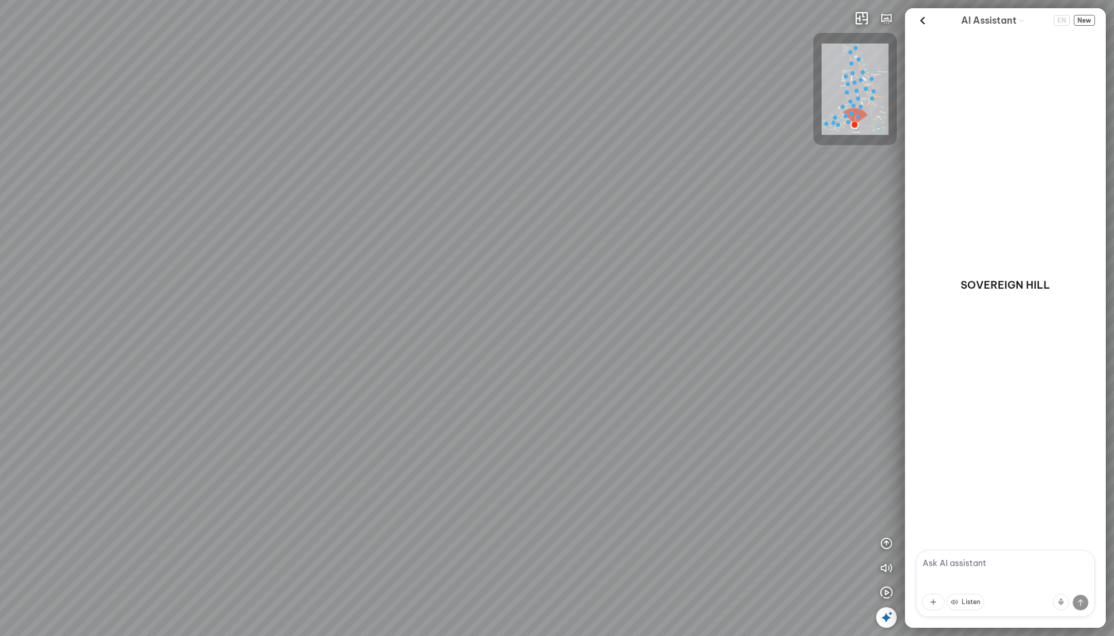
click at [1014, 576] on textarea at bounding box center [1005, 583] width 179 height 67
type textarea "hi"
type textarea "I am looking for bakery store"
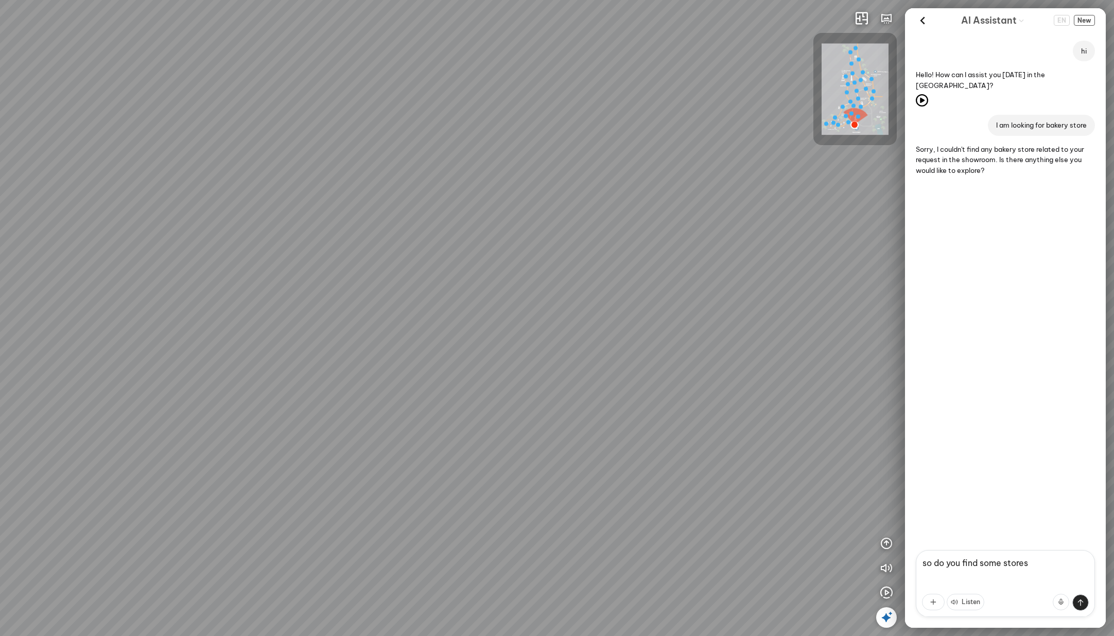
type textarea "so do you find some stores?"
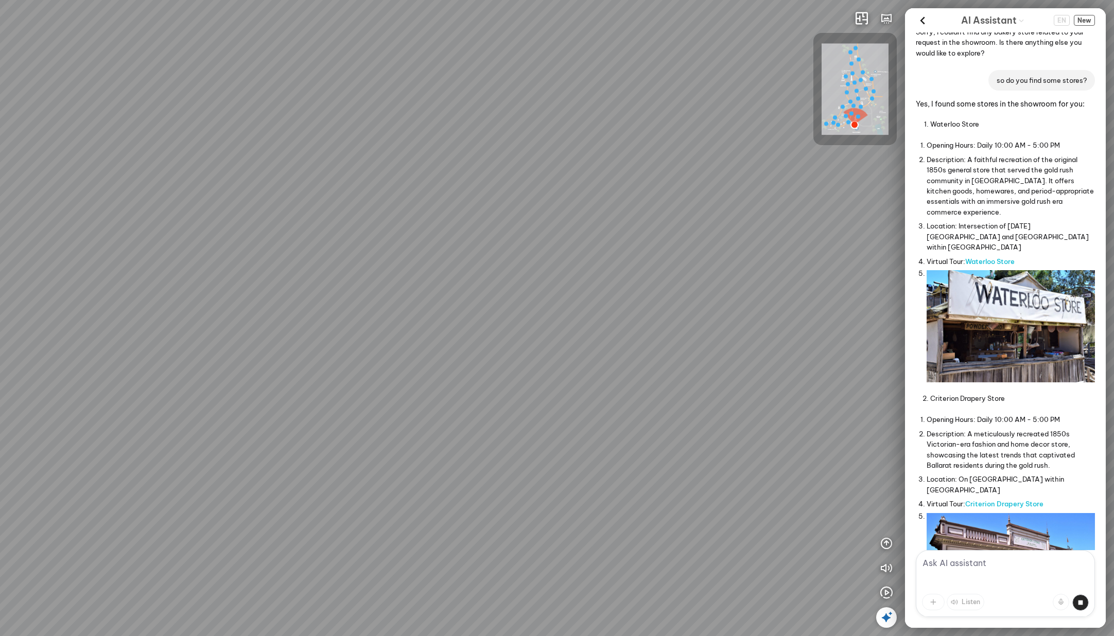
scroll to position [359, 0]
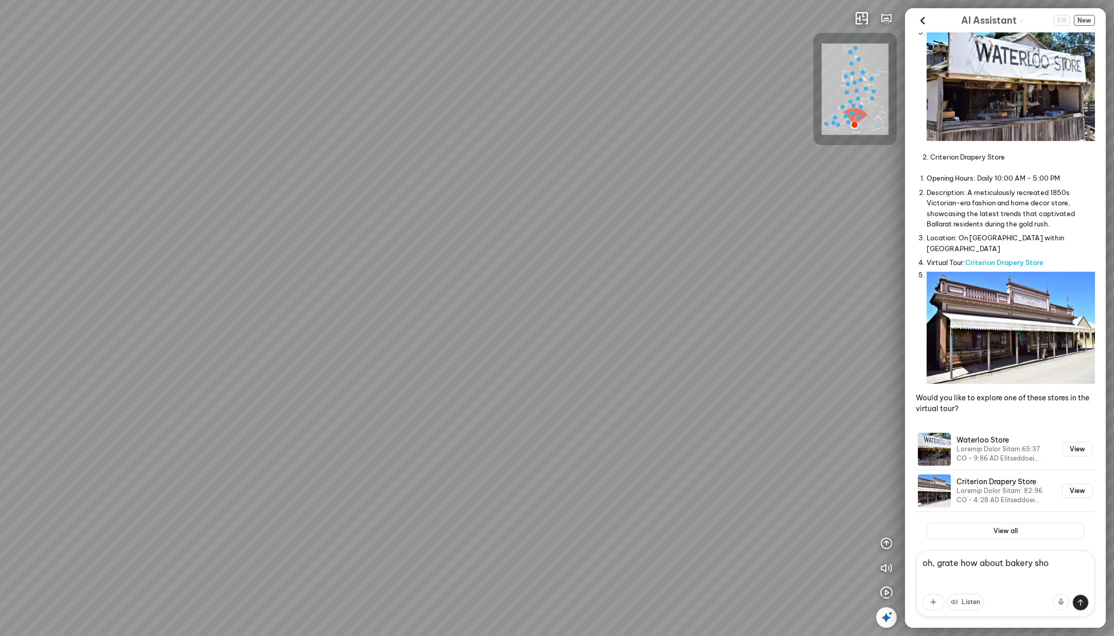
type textarea "oh, grate how about bakery shop"
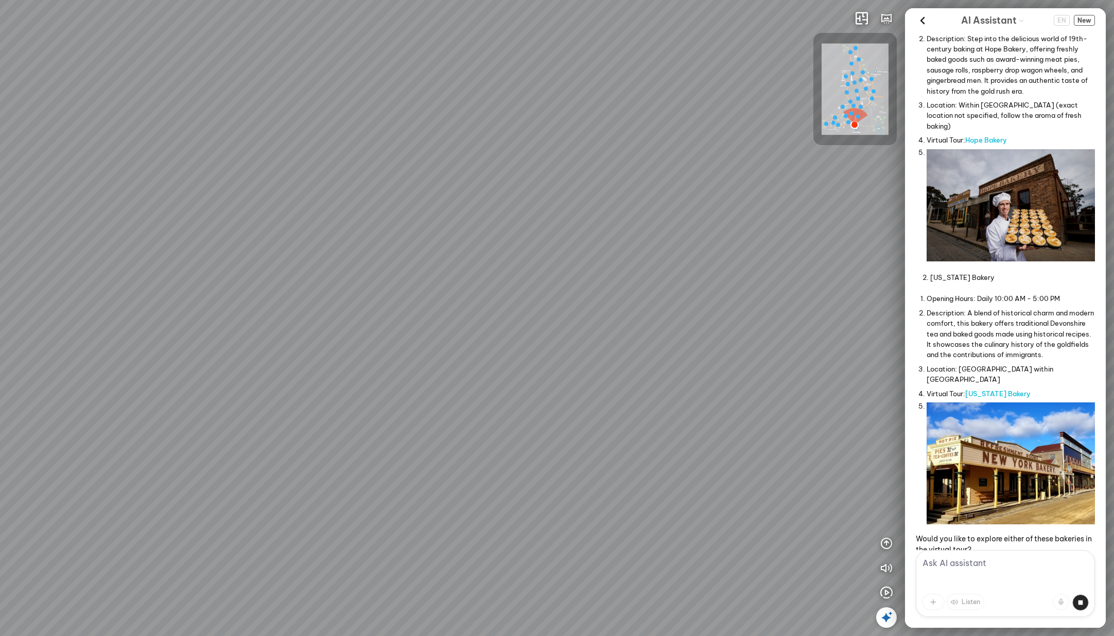
scroll to position [1109, 0]
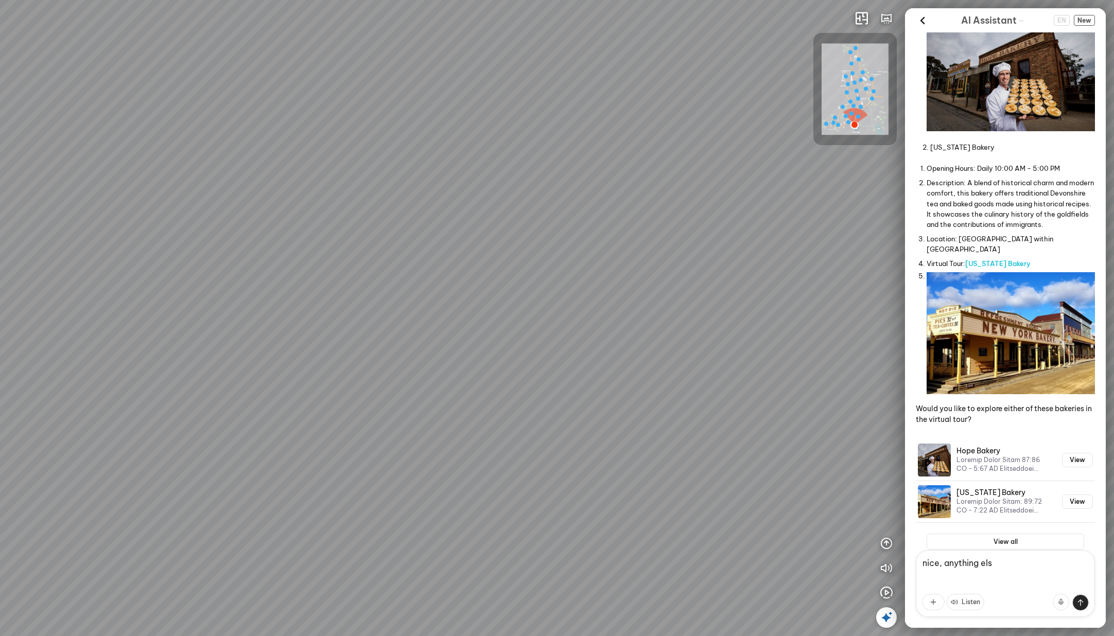
type textarea "nice, anything else"
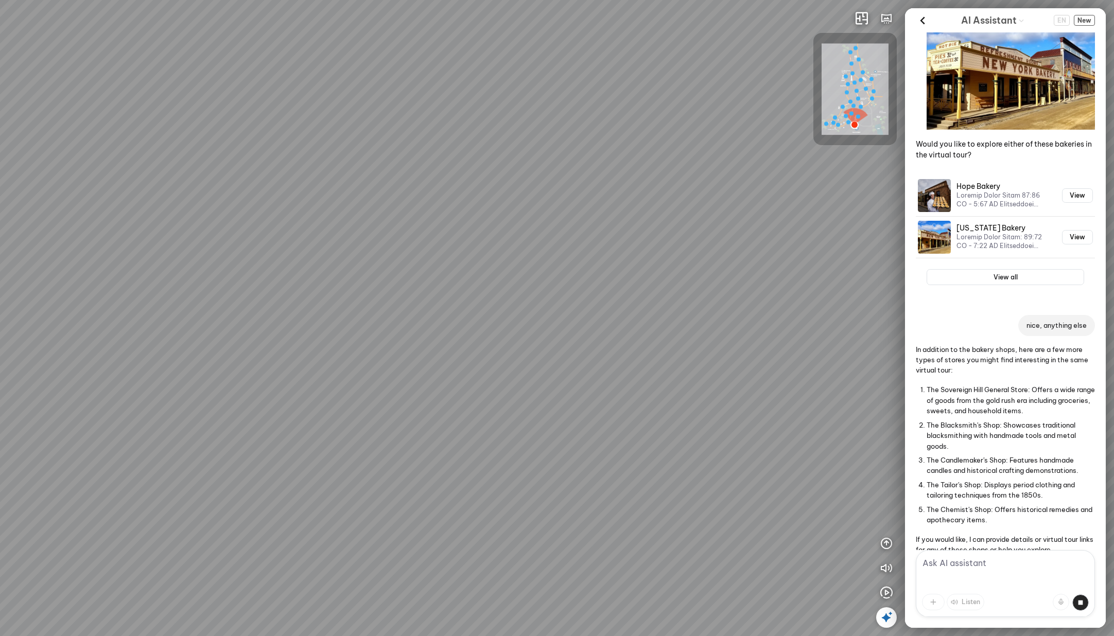
scroll to position [1384, 0]
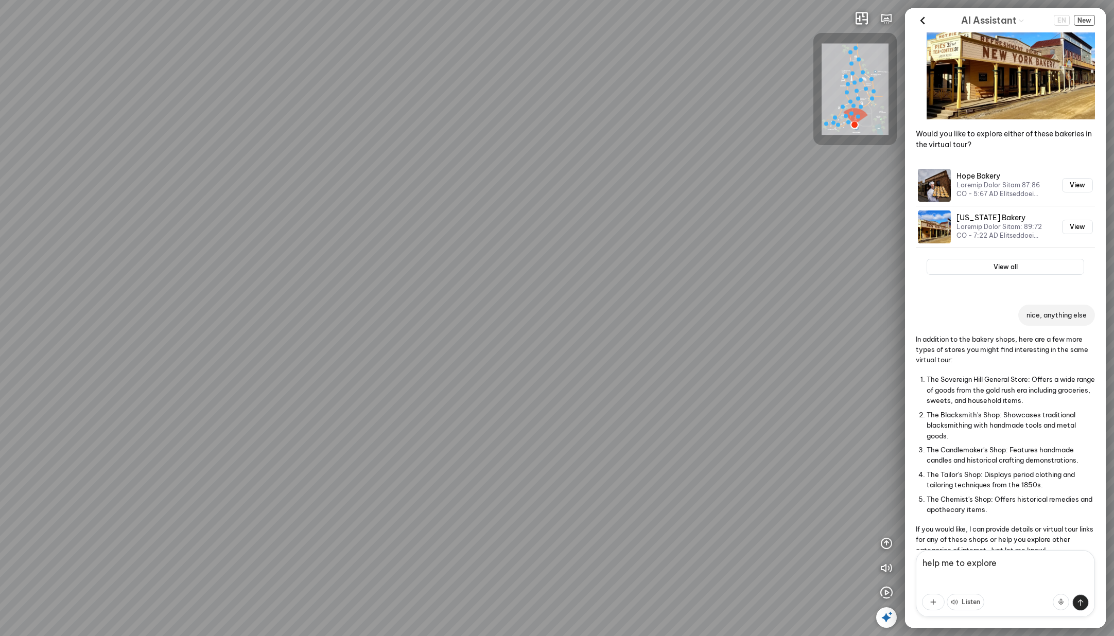
type textarea "help me to explore"
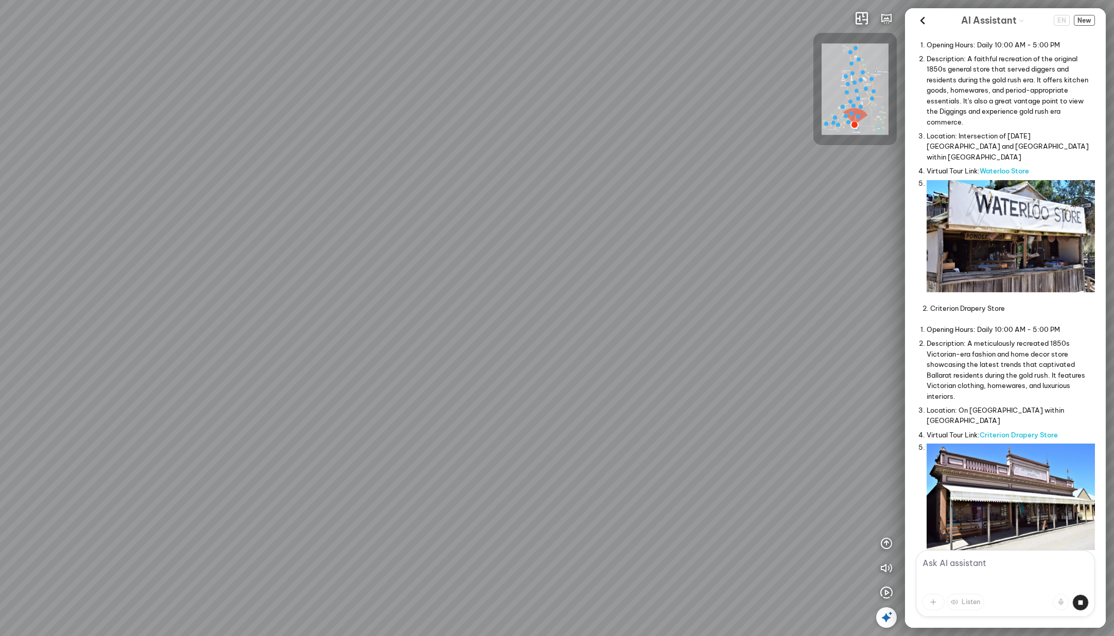
scroll to position [2136, 0]
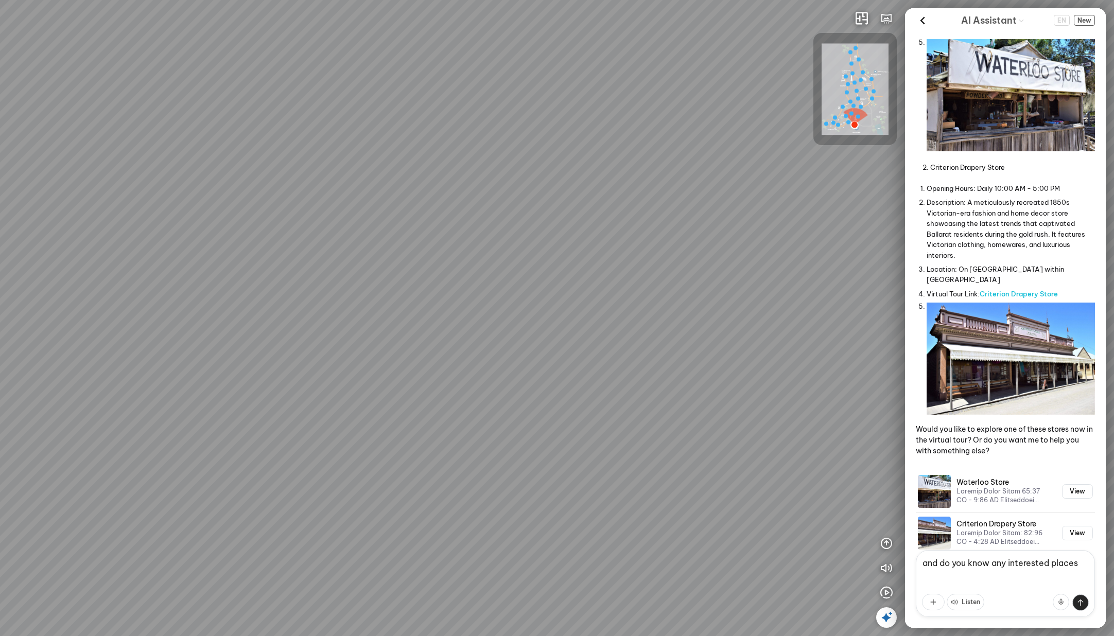
type textarea "and do you know any interested places?"
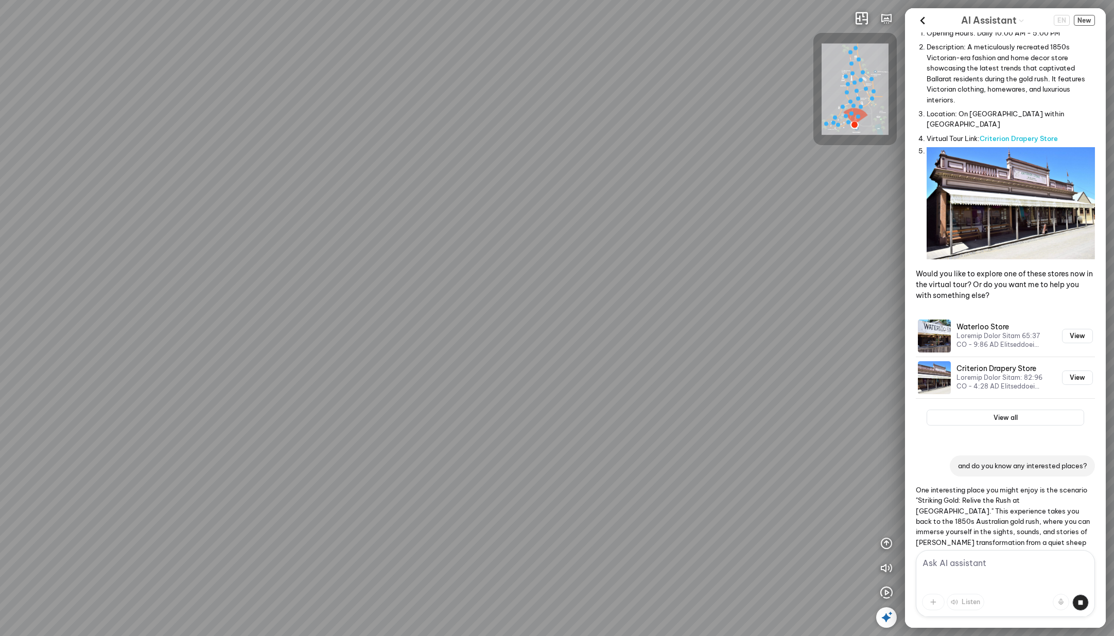
scroll to position [2352, 0]
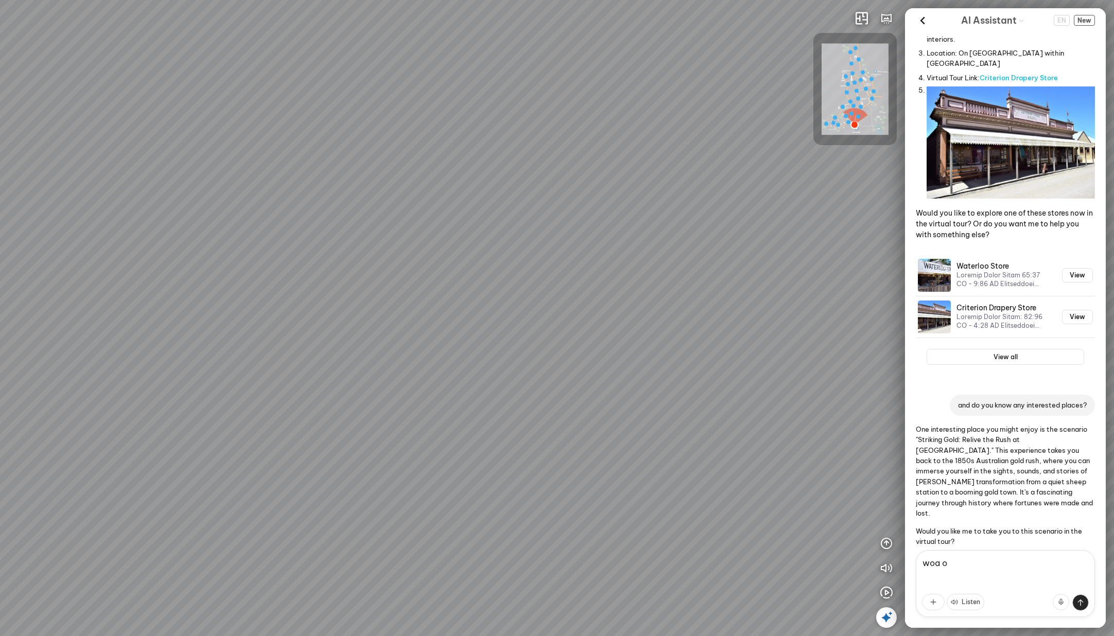
type textarea "woa ok"
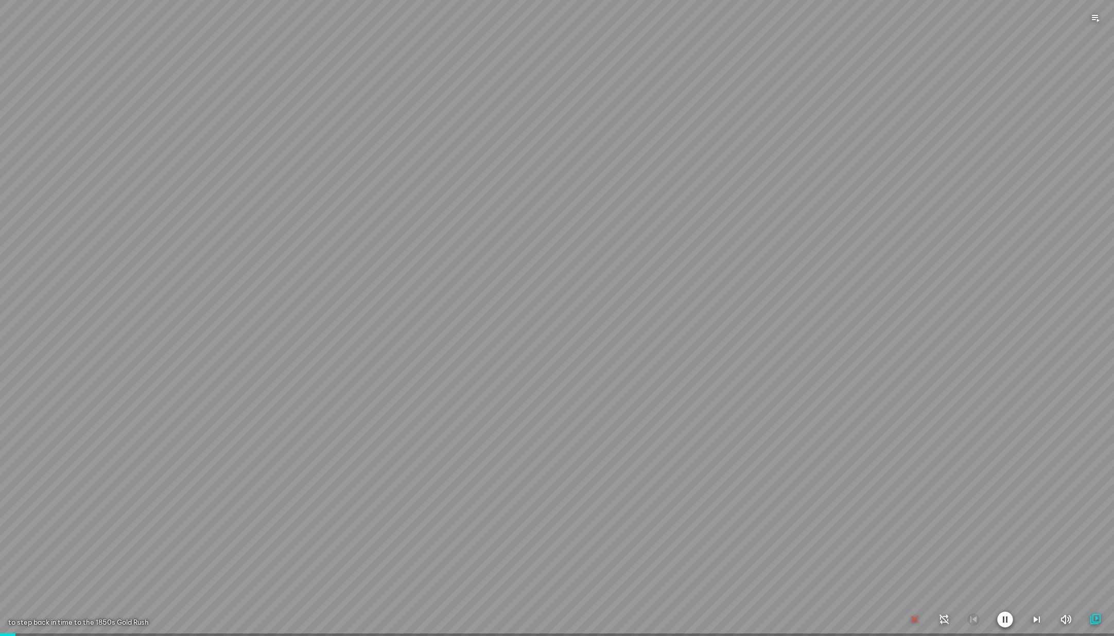
click at [913, 621] on icon "button" at bounding box center [914, 620] width 12 height 12
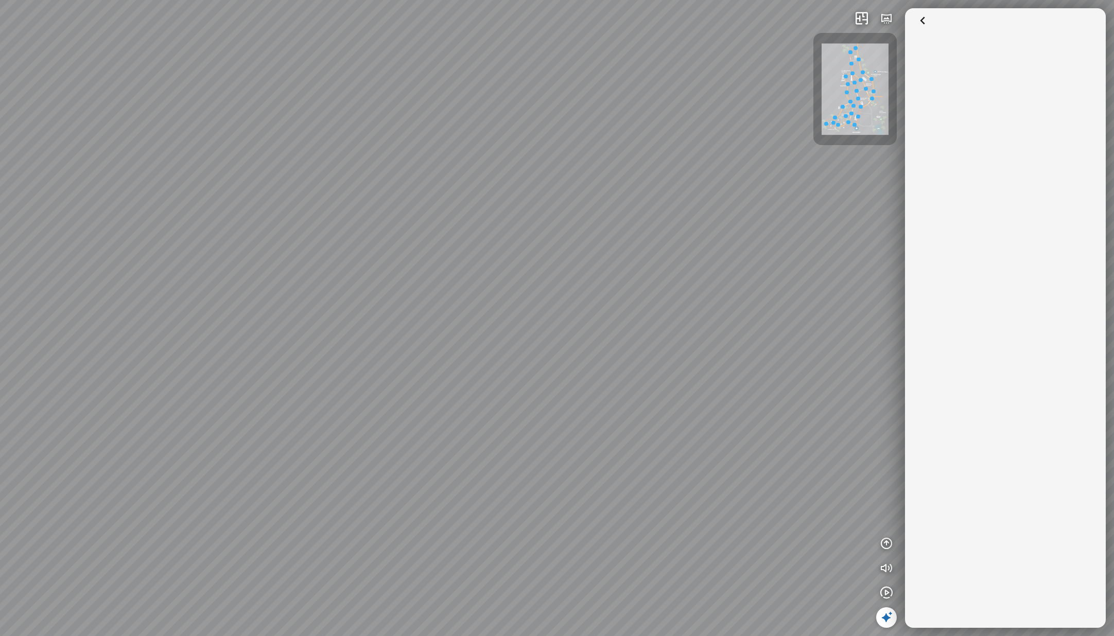
drag, startPoint x: 810, startPoint y: 207, endPoint x: 844, endPoint y: 193, distance: 37.1
click at [844, 193] on div at bounding box center [557, 318] width 1114 height 636
drag, startPoint x: 764, startPoint y: 166, endPoint x: 867, endPoint y: 119, distance: 113.1
click at [827, 143] on div "INFO: krpano 1.20.8 (build 2020-09-15) INFO: HTML5/Desktop - Chrome 139.0 - Web…" at bounding box center [557, 318] width 1114 height 636
click at [928, 20] on div at bounding box center [557, 318] width 1114 height 636
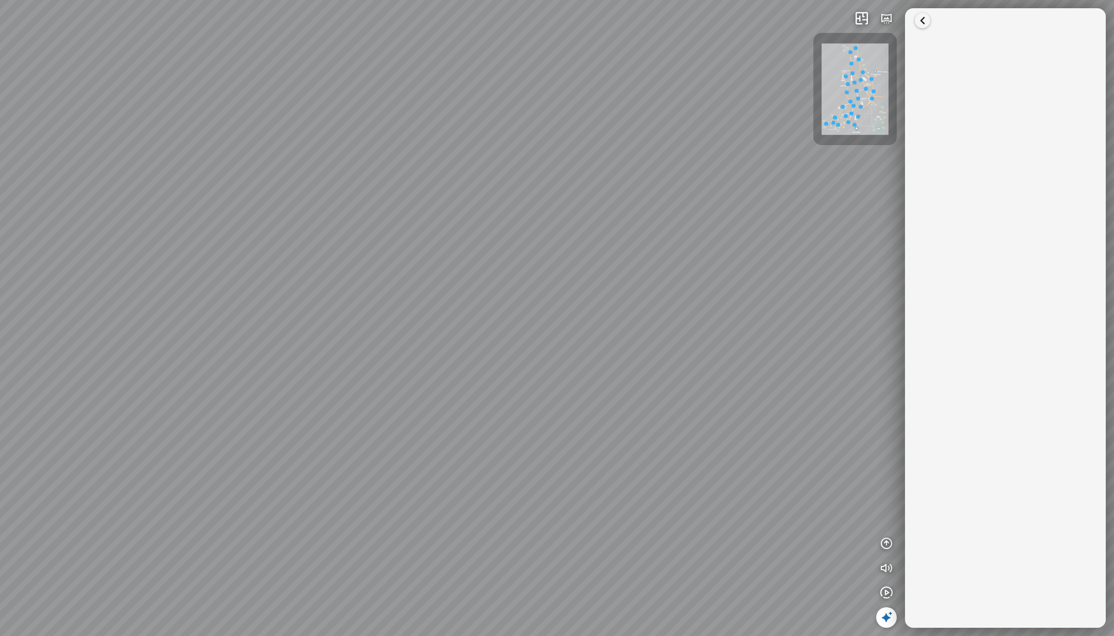
click at [923, 19] on icon at bounding box center [922, 20] width 15 height 15
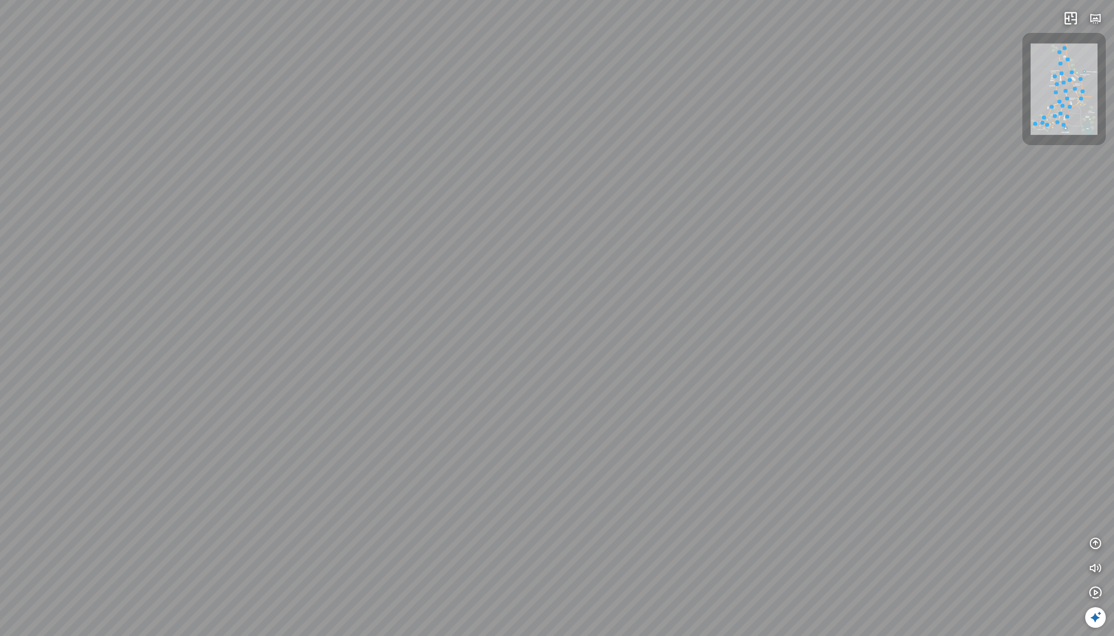
click at [1100, 620] on icon at bounding box center [1095, 617] width 12 height 12
